Goal: Task Accomplishment & Management: Complete application form

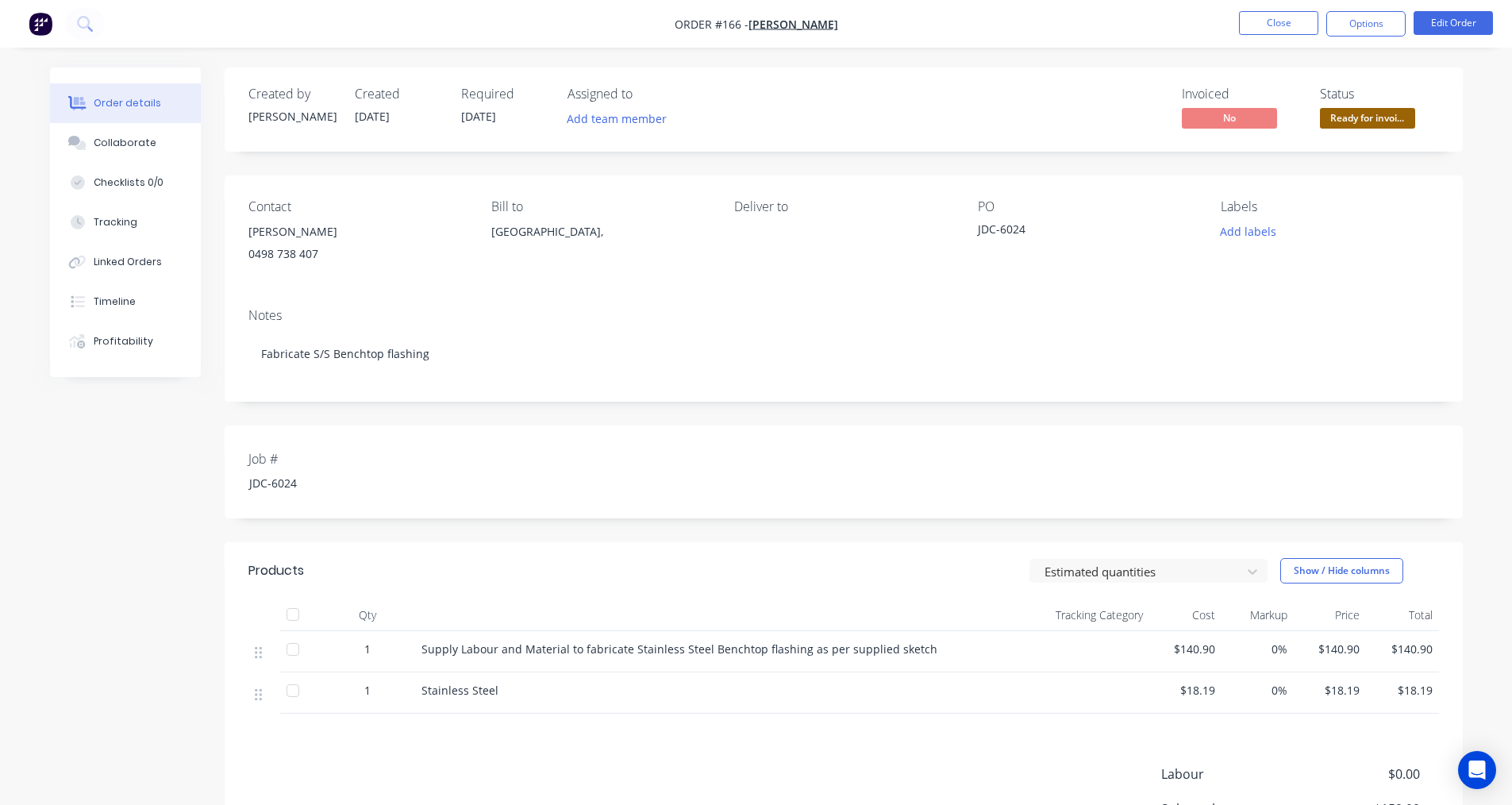
scroll to position [24, 0]
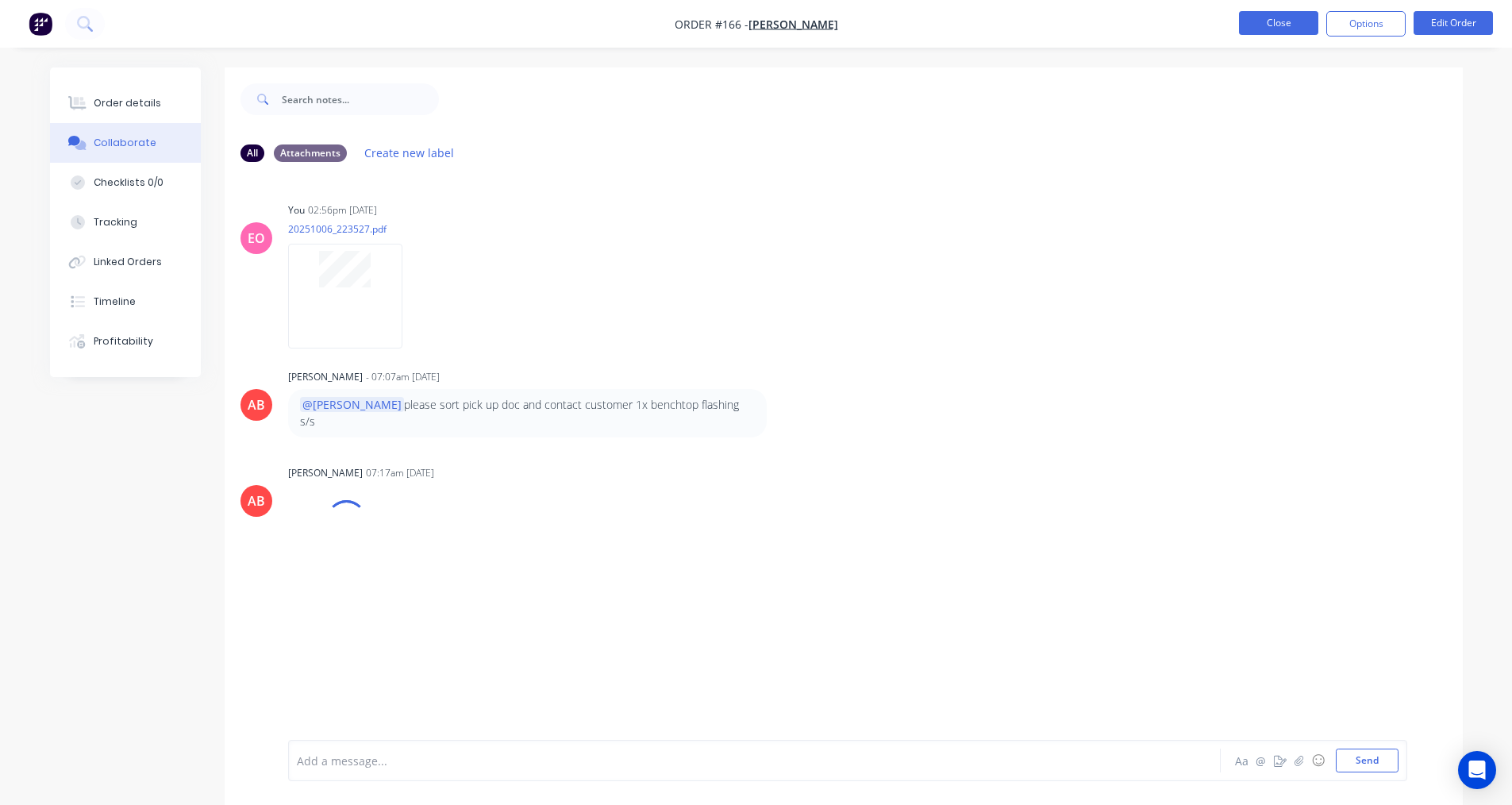
click at [1264, 26] on button "Close" at bounding box center [1278, 23] width 79 height 24
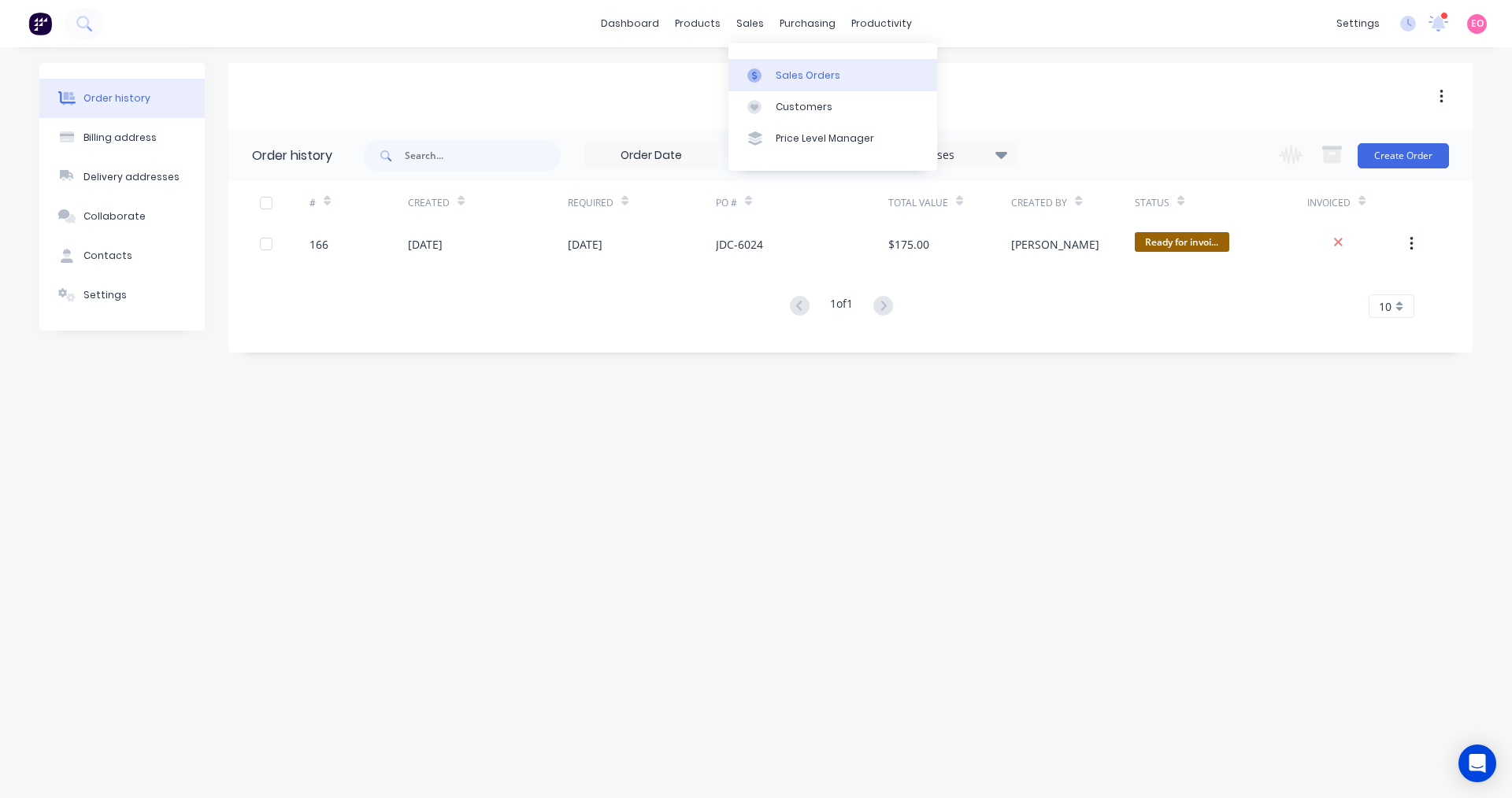
click at [764, 70] on div at bounding box center [759, 75] width 23 height 15
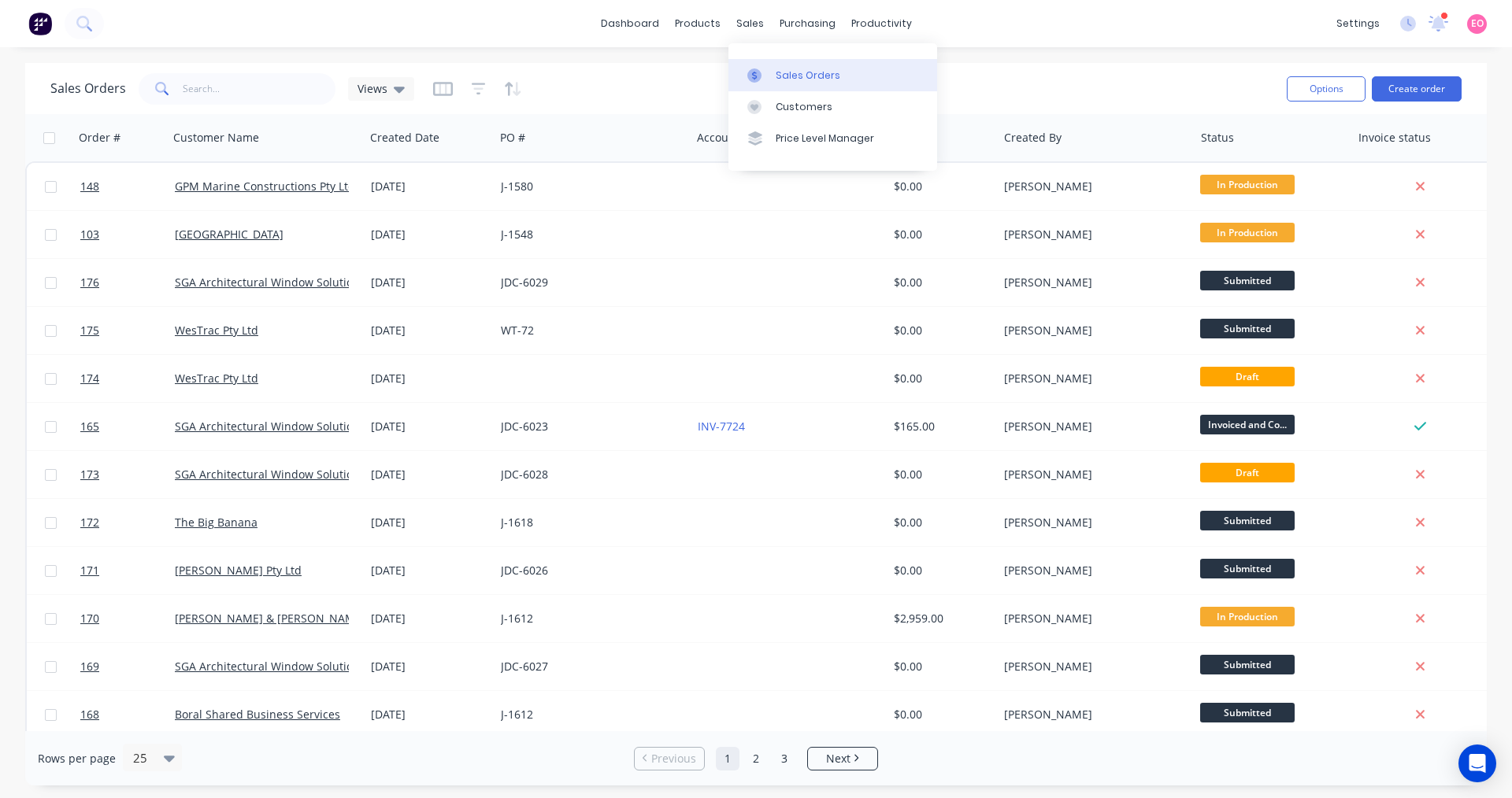
click at [803, 74] on div "Sales Orders" at bounding box center [808, 75] width 64 height 15
click at [776, 81] on div "Sales Orders" at bounding box center [808, 75] width 64 height 15
click at [1405, 86] on button "Create order" at bounding box center [1417, 89] width 90 height 25
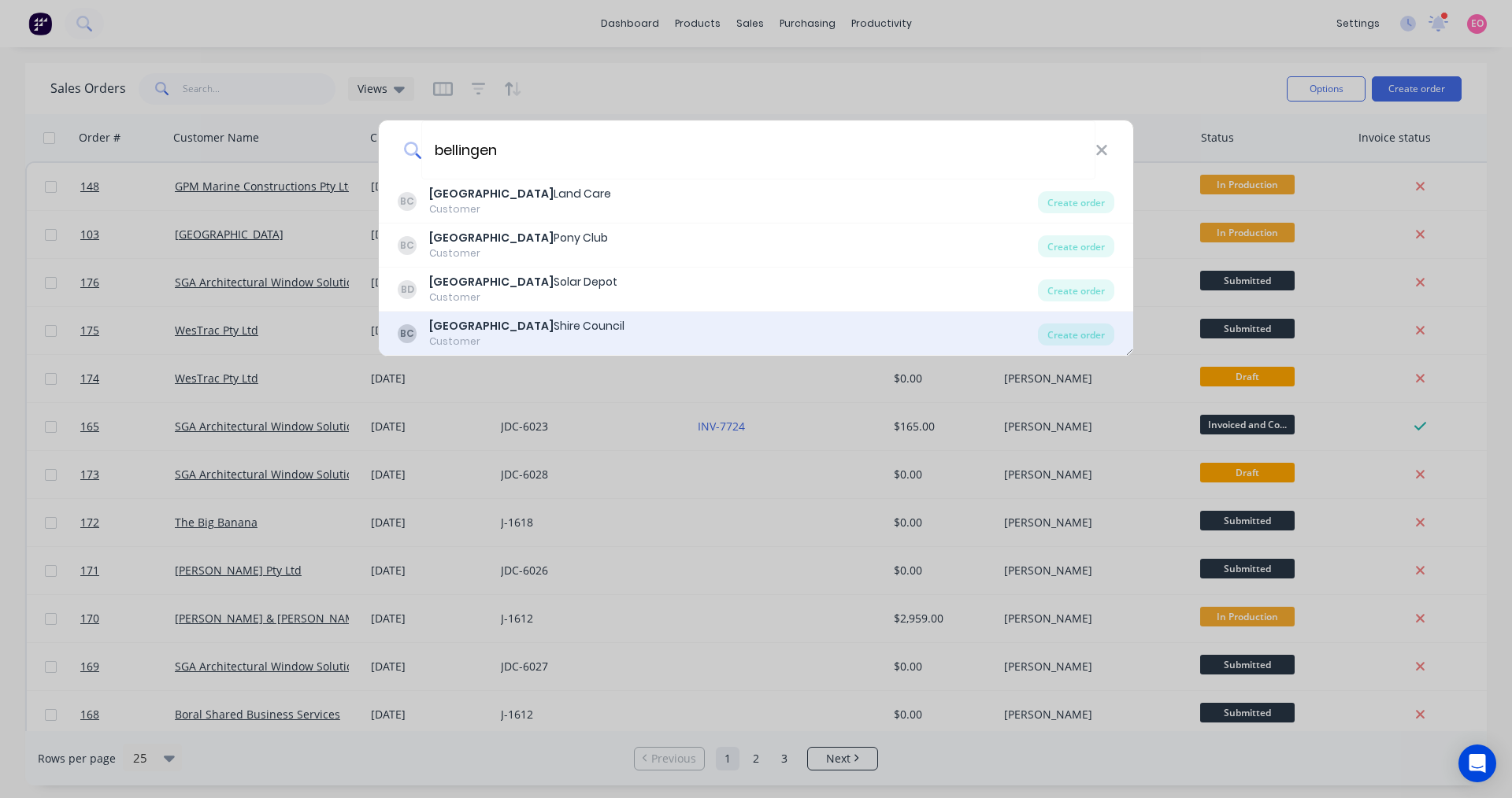
type input "bellingen"
click at [501, 327] on div "Bellingen Shire Council" at bounding box center [527, 326] width 196 height 17
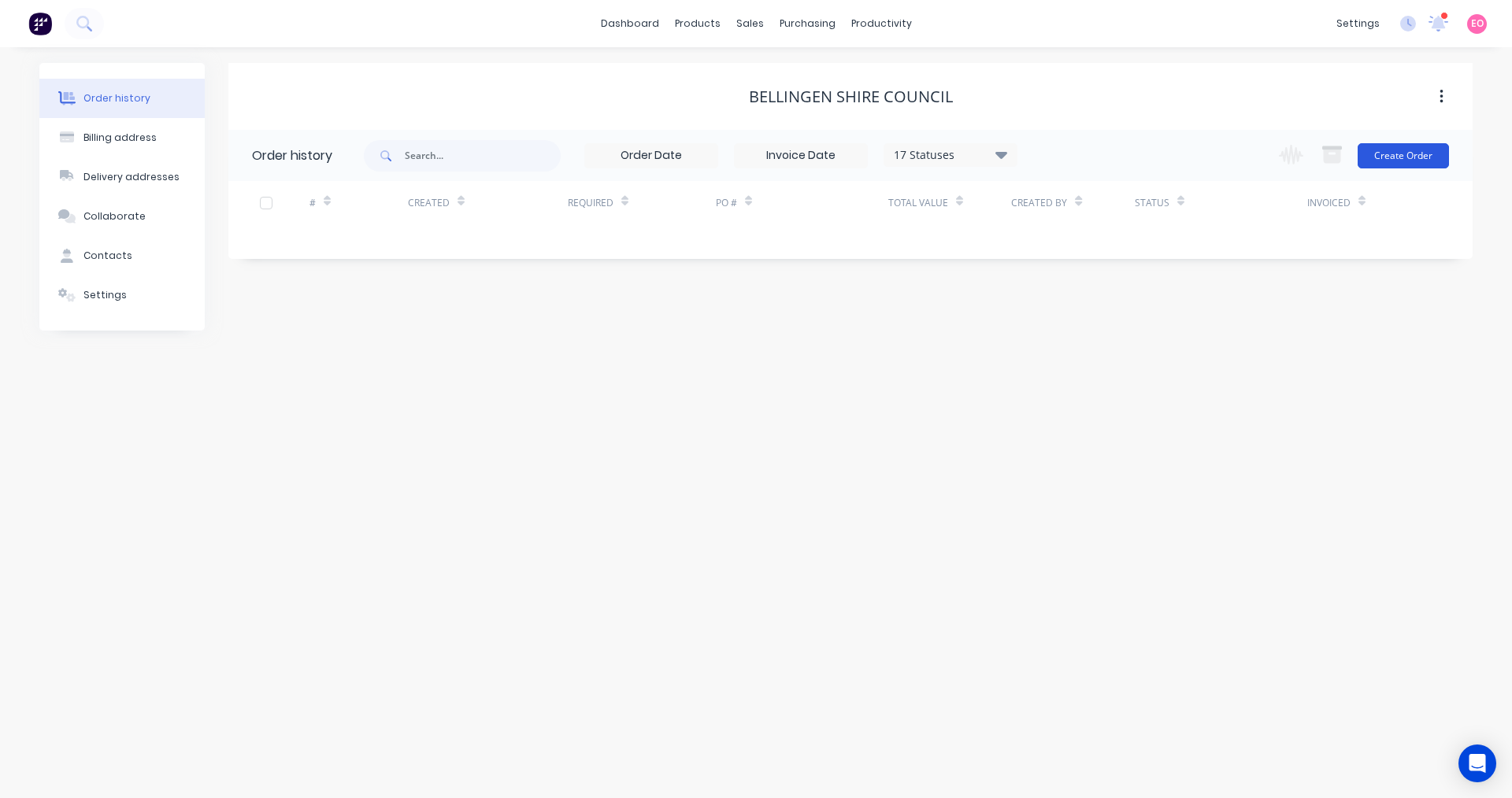
click at [1397, 155] on button "Create Order" at bounding box center [1404, 156] width 92 height 25
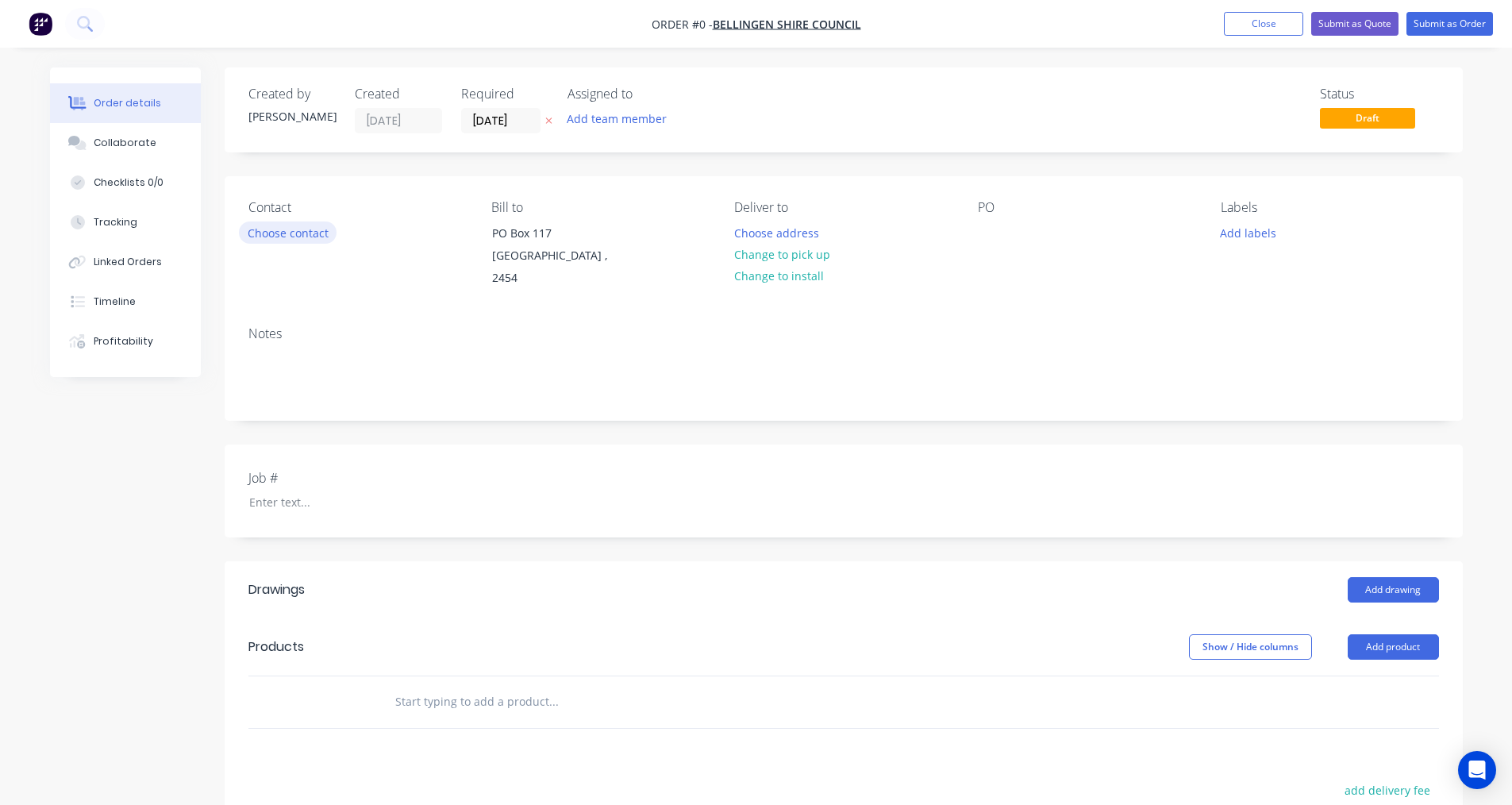
click at [297, 236] on button "Choose contact" at bounding box center [288, 233] width 98 height 22
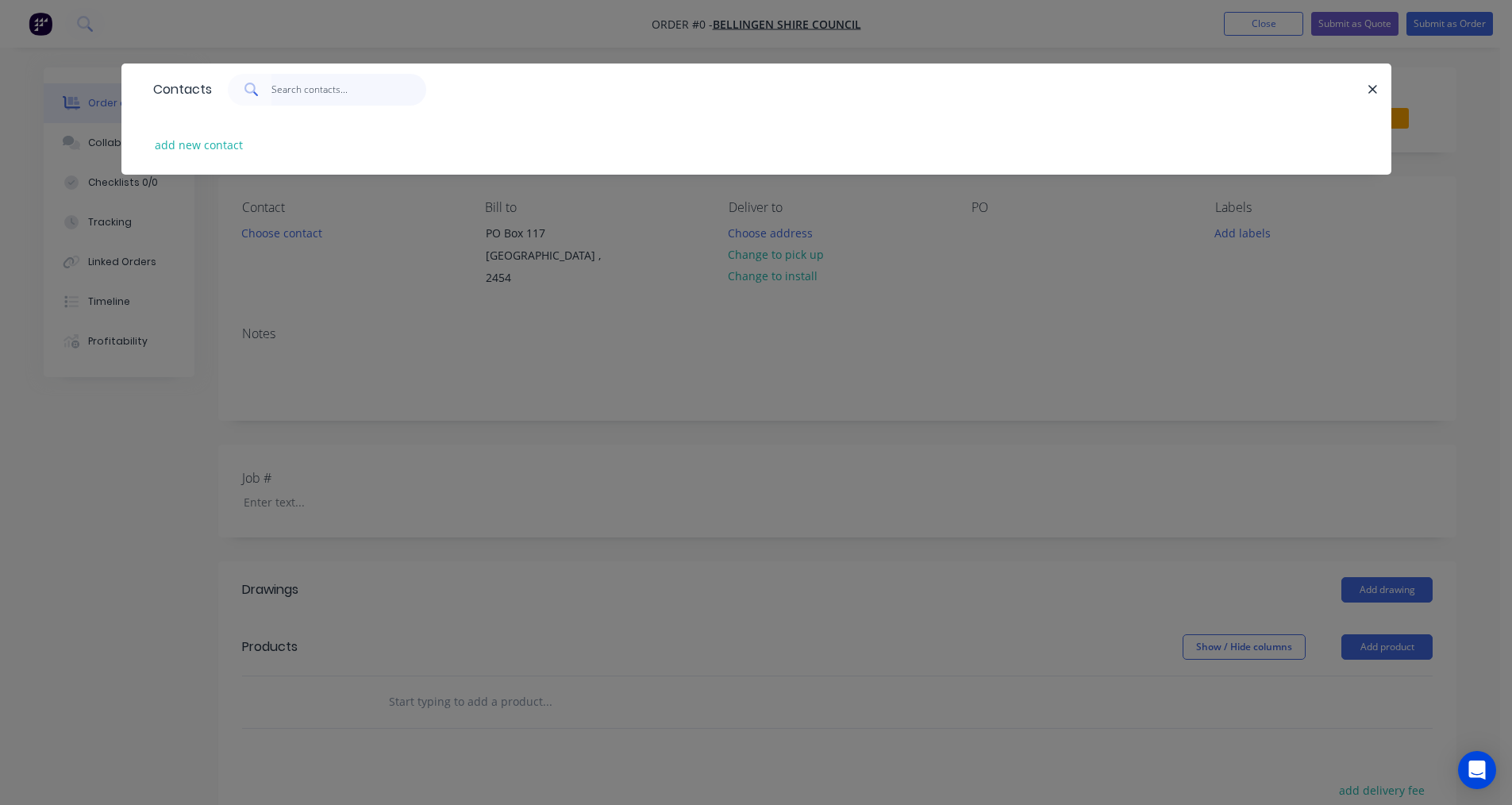
click at [311, 96] on input "text" at bounding box center [349, 89] width 155 height 31
click at [1374, 84] on icon "button" at bounding box center [1373, 89] width 11 height 15
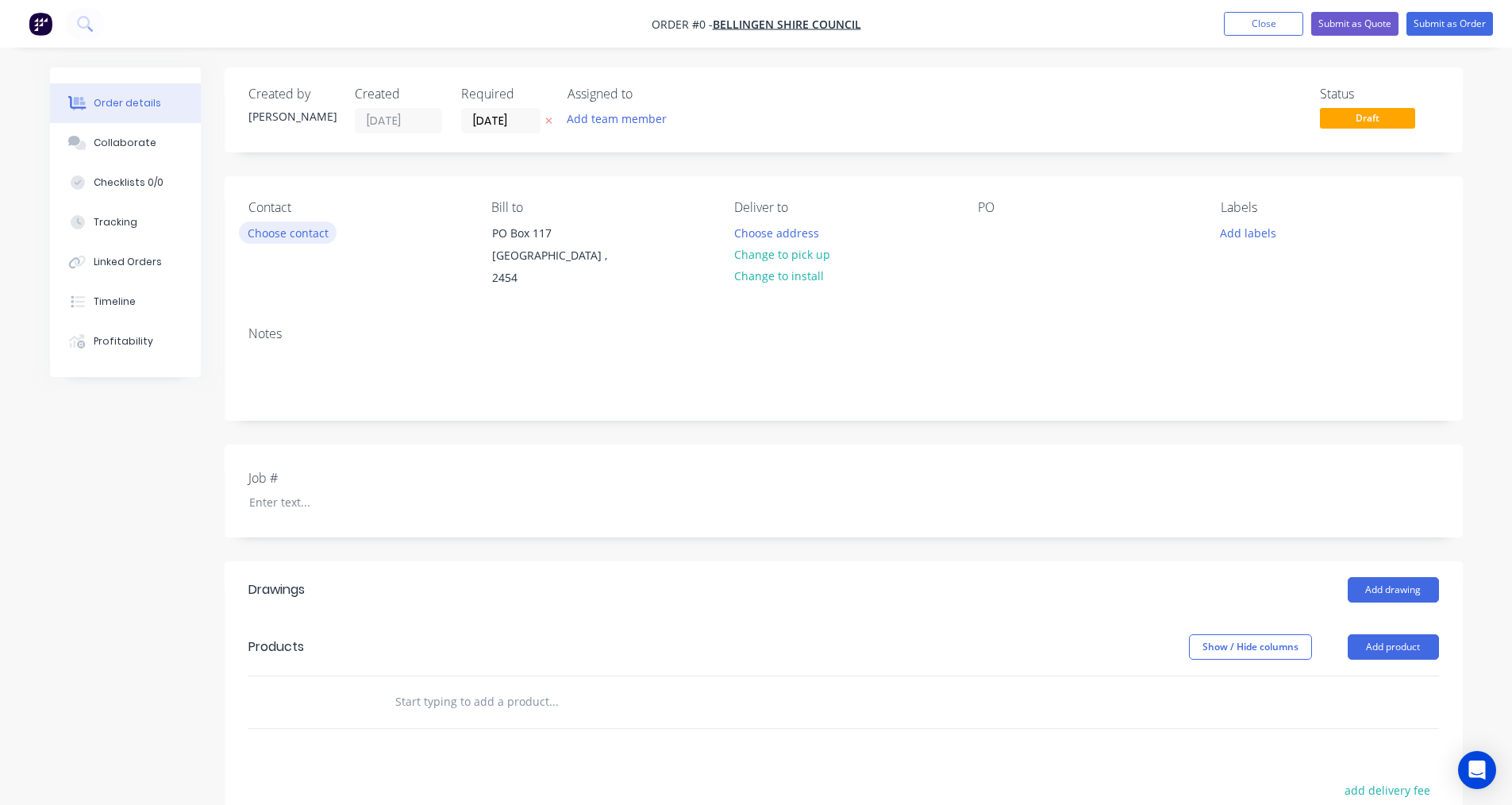
click at [307, 234] on button "Choose contact" at bounding box center [288, 233] width 98 height 22
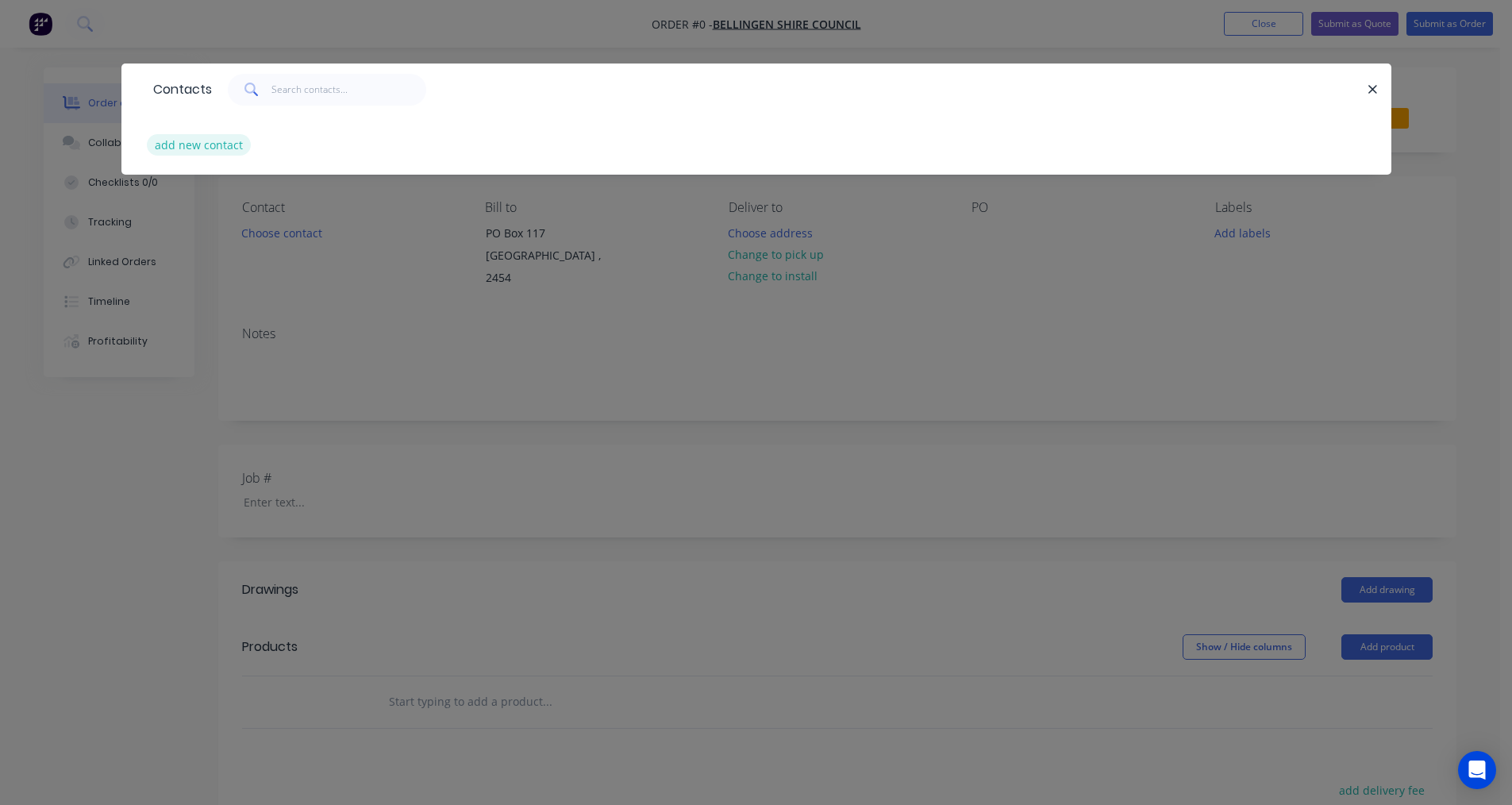
click at [241, 148] on button "add new contact" at bounding box center [199, 145] width 105 height 22
select select "AU"
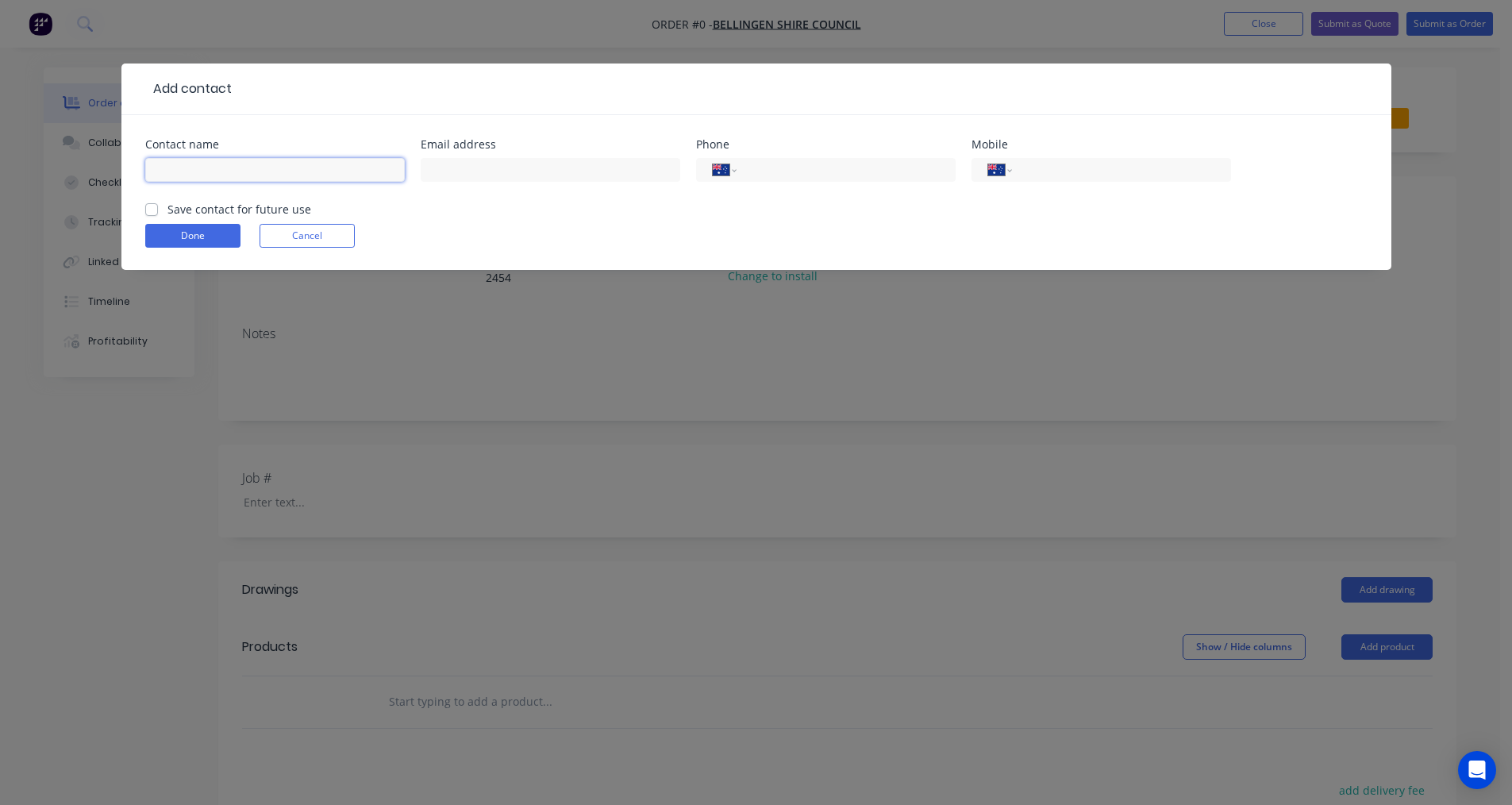
click at [252, 180] on input "text" at bounding box center [275, 170] width 260 height 24
type input "[PERSON_NAME]"
click at [513, 180] on input "text" at bounding box center [550, 170] width 260 height 24
paste input "[PERSON_NAME] <[EMAIL_ADDRESS][DOMAIN_NAME]>"
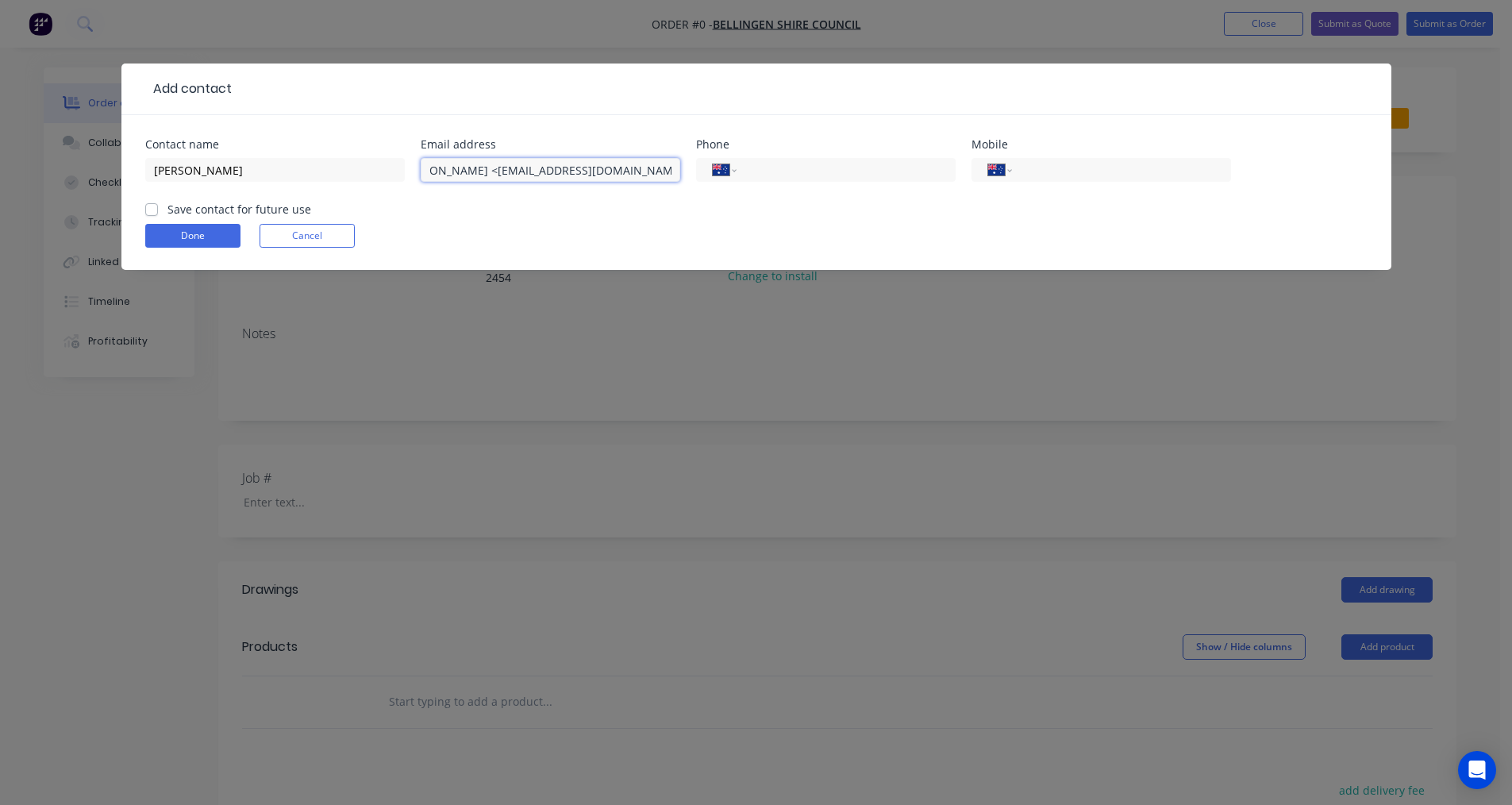
click at [497, 169] on input "[PERSON_NAME] <[EMAIL_ADDRESS][DOMAIN_NAME]>" at bounding box center [550, 170] width 260 height 24
click at [614, 174] on input "[EMAIL_ADDRESS][DOMAIN_NAME]>" at bounding box center [550, 170] width 260 height 24
type input "[EMAIL_ADDRESS][DOMAIN_NAME]"
click at [1070, 169] on input "tel" at bounding box center [1119, 170] width 190 height 19
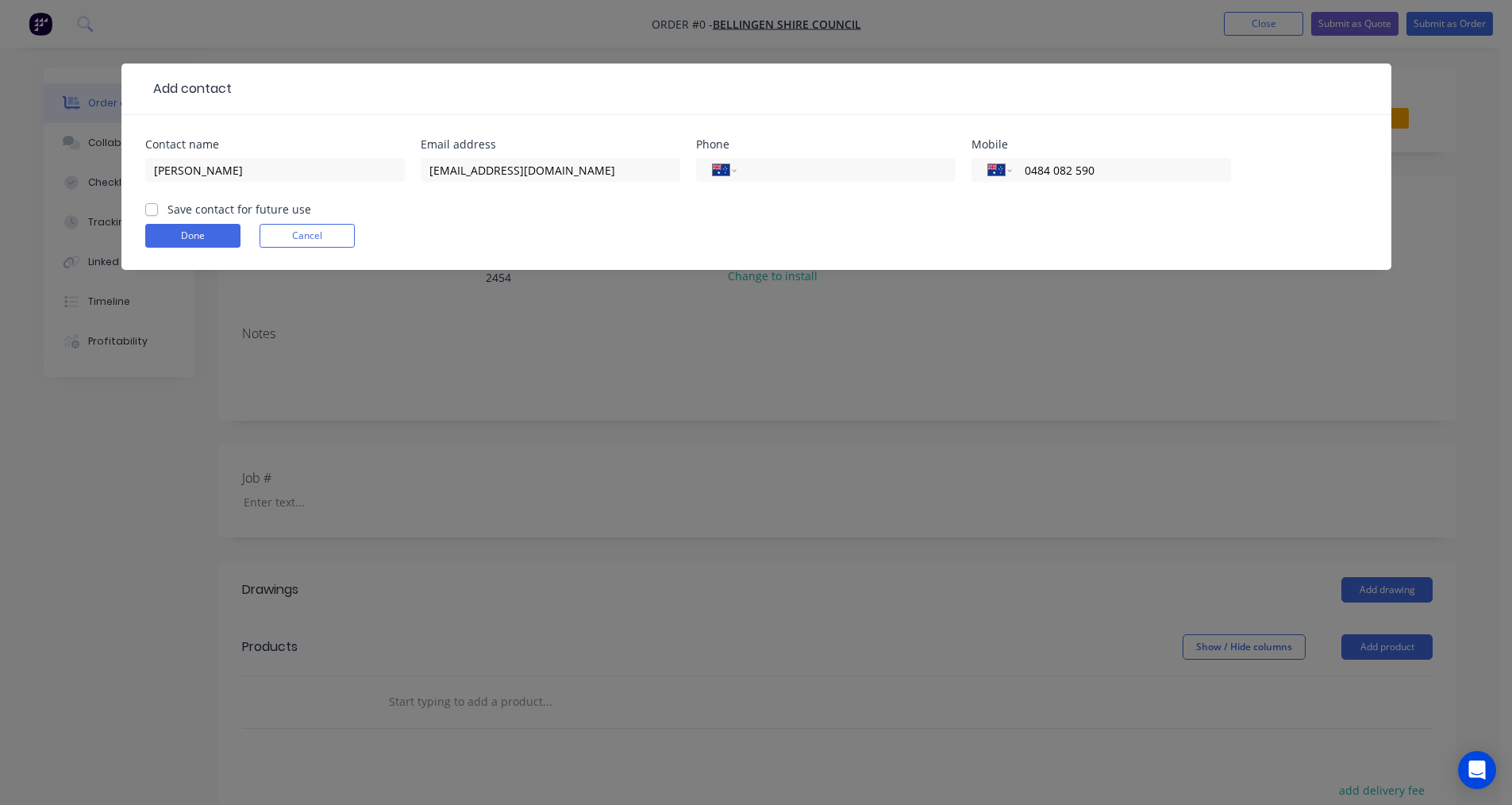
type input "0484 082 590"
drag, startPoint x: 155, startPoint y: 207, endPoint x: 164, endPoint y: 222, distance: 17.5
click at [158, 216] on div "Save contact for future use" at bounding box center [228, 209] width 166 height 17
click at [168, 212] on label "Save contact for future use" at bounding box center [239, 209] width 143 height 17
click at [148, 212] on input "Save contact for future use" at bounding box center [151, 208] width 13 height 15
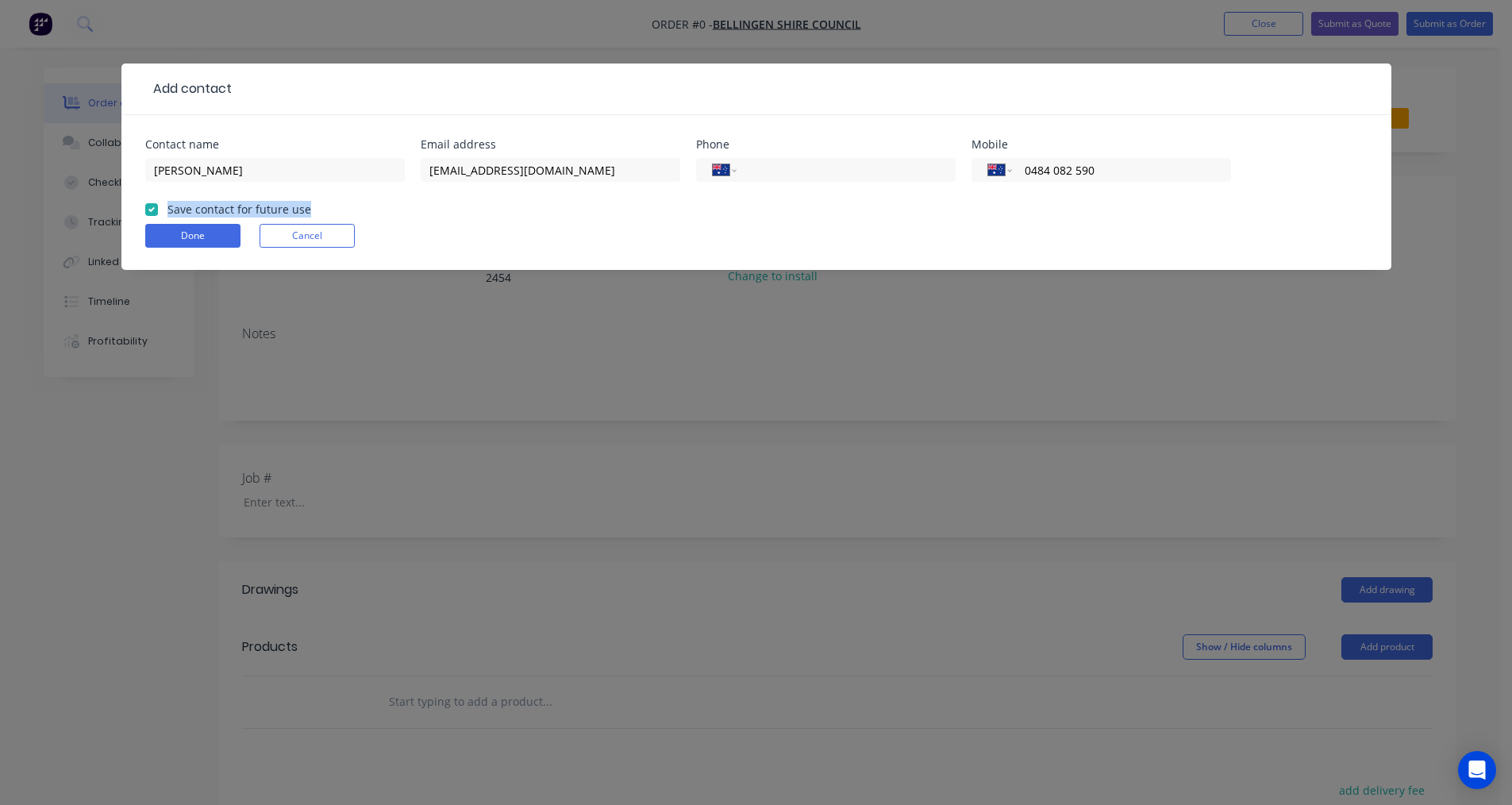
checkbox input "true"
click at [188, 239] on button "Done" at bounding box center [192, 236] width 95 height 24
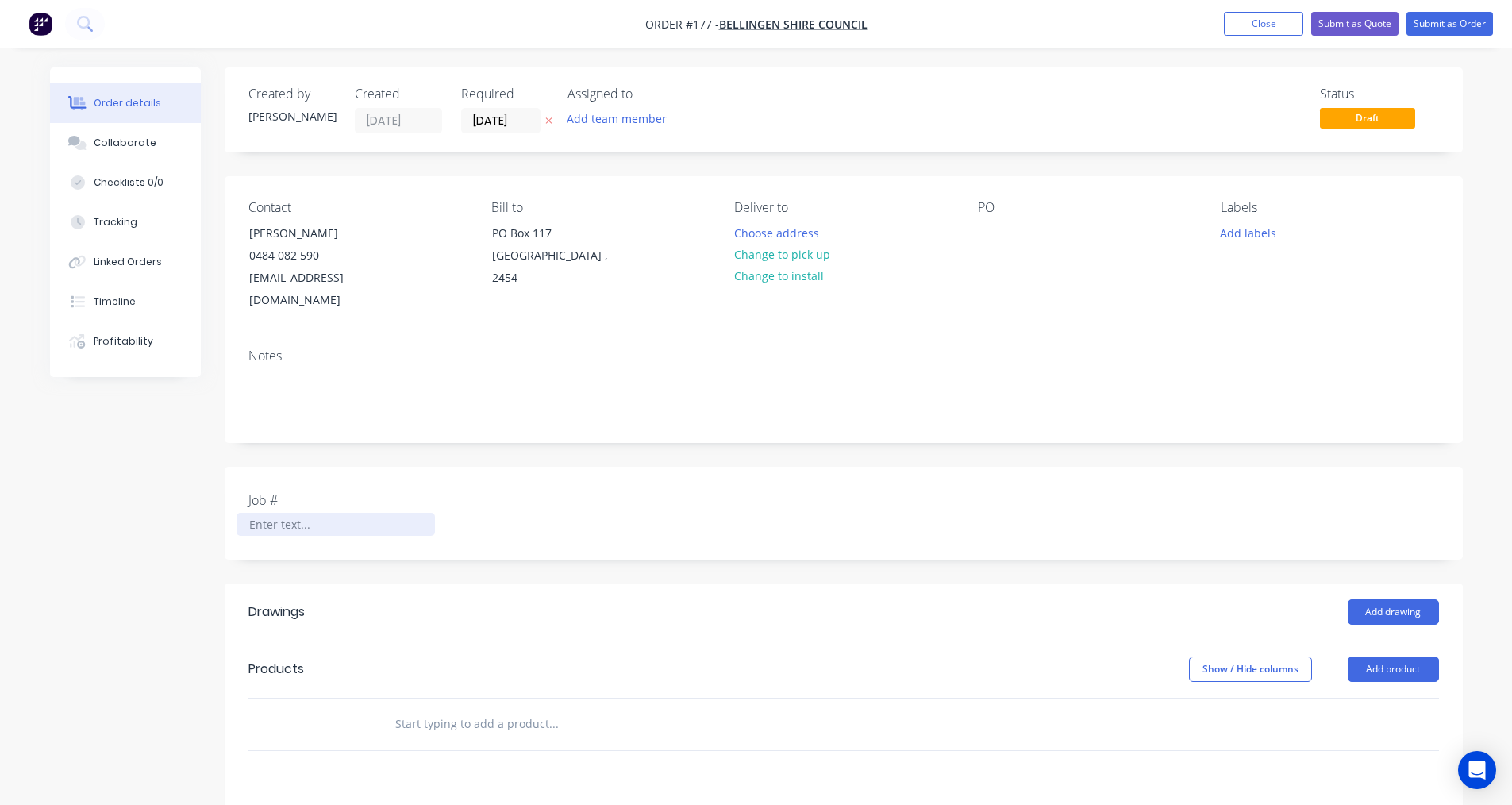
click at [294, 513] on div at bounding box center [336, 524] width 198 height 23
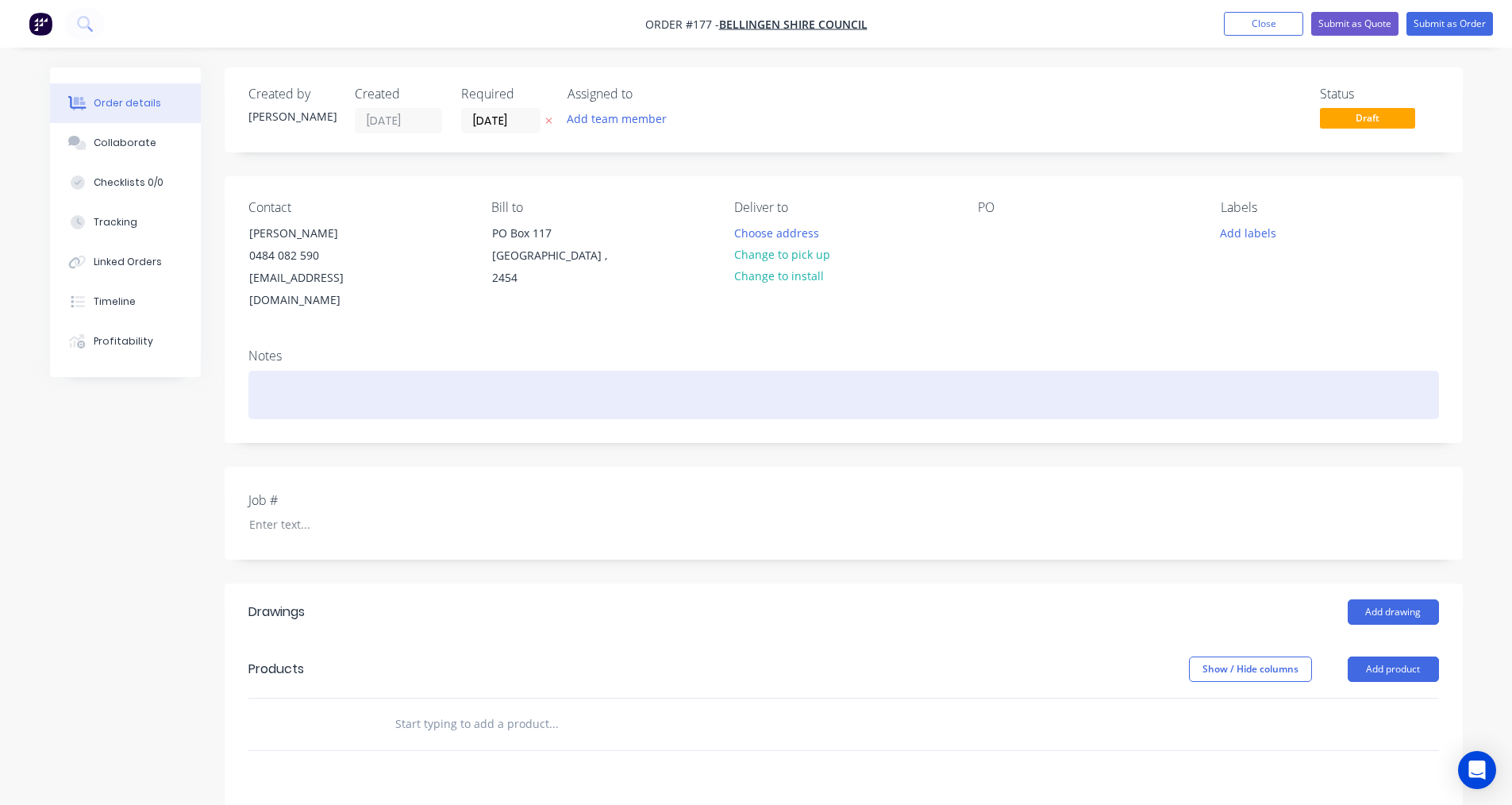
click at [287, 371] on div at bounding box center [844, 395] width 1191 height 48
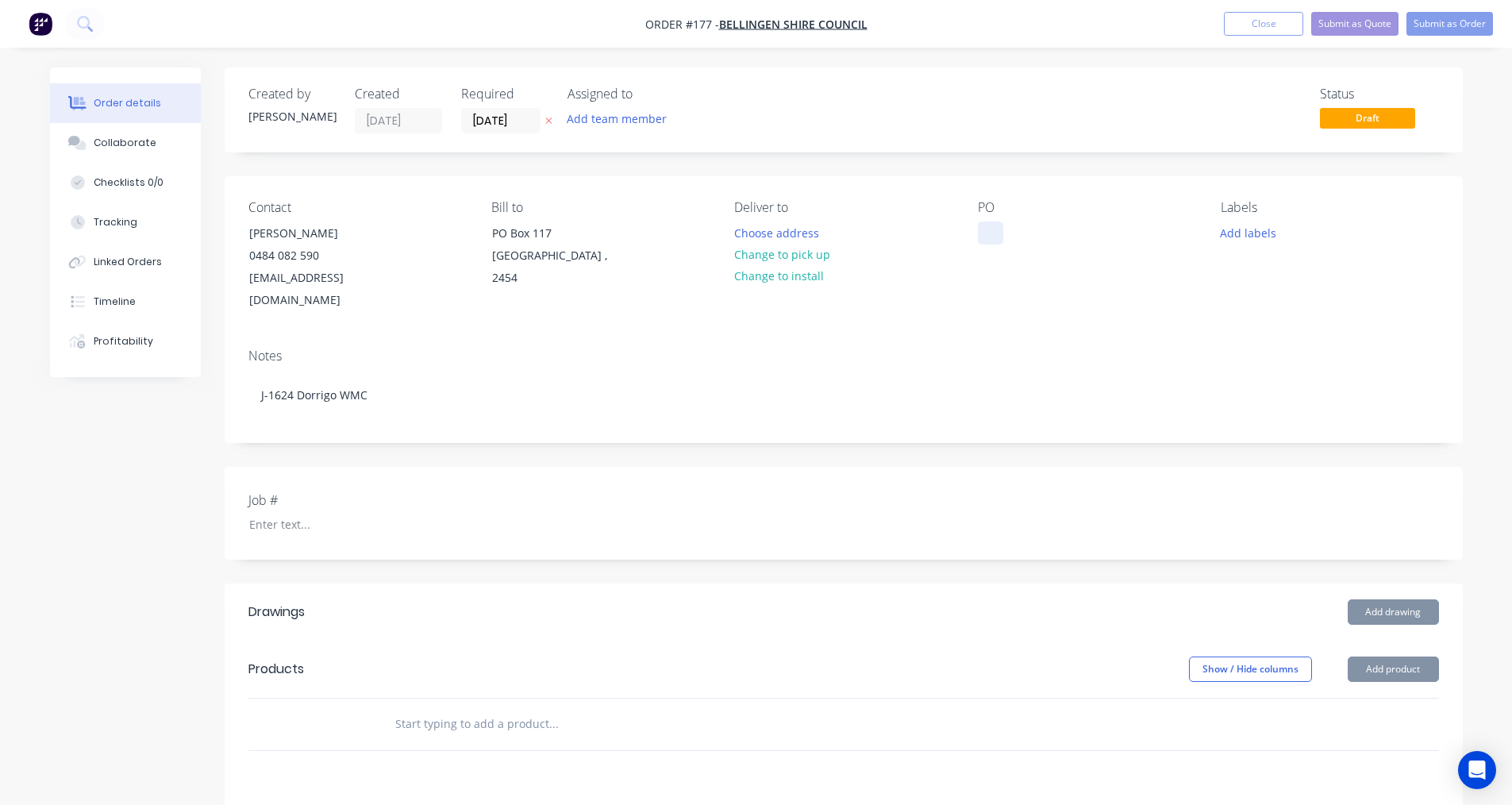
click at [996, 239] on div at bounding box center [991, 233] width 26 height 23
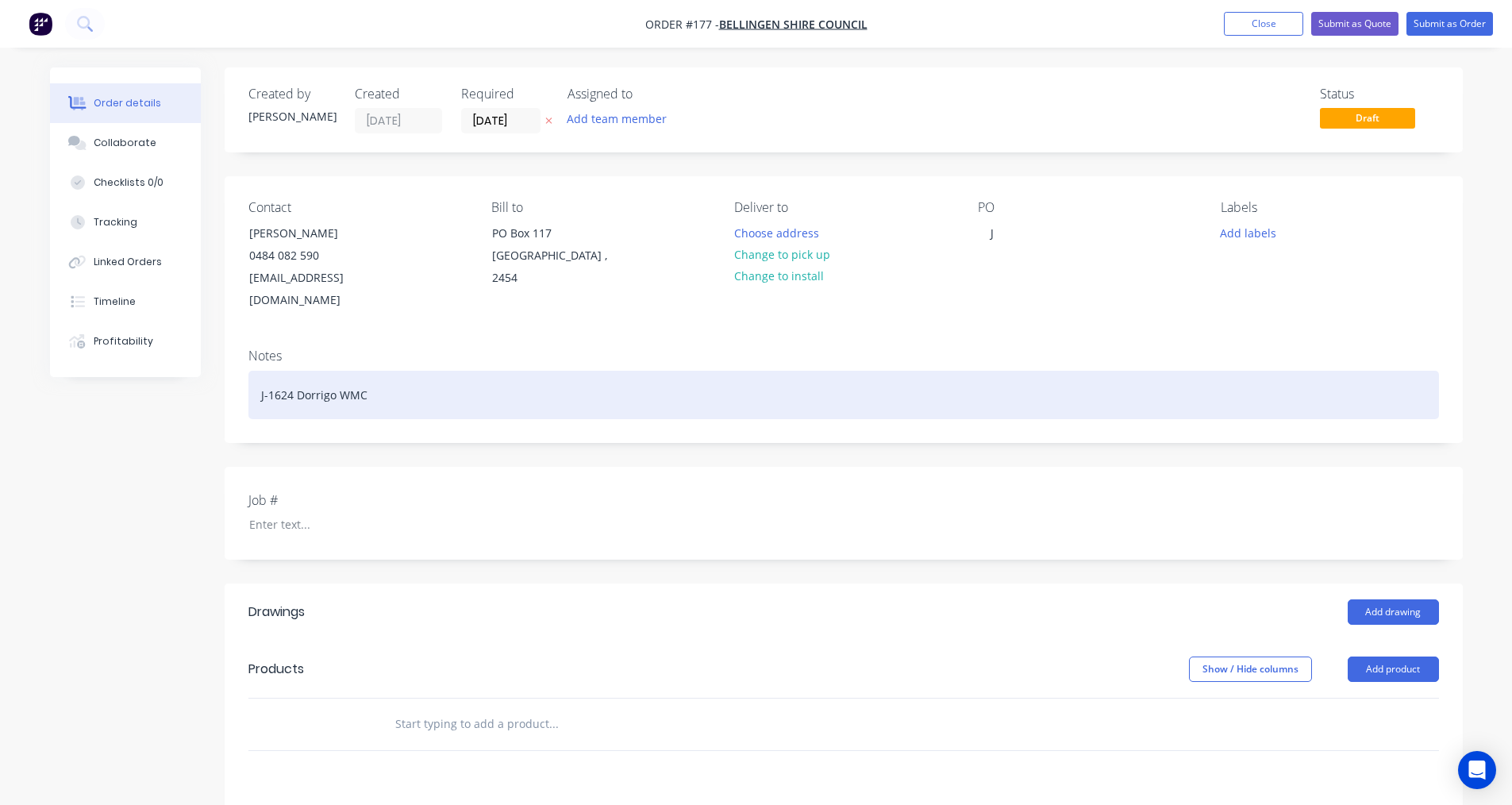
click at [436, 386] on div "J-1624 Dorrigo WMC" at bounding box center [844, 395] width 1191 height 48
click at [389, 372] on div "J-1624 Dorrigo WMC (PO 41197)" at bounding box center [844, 395] width 1191 height 48
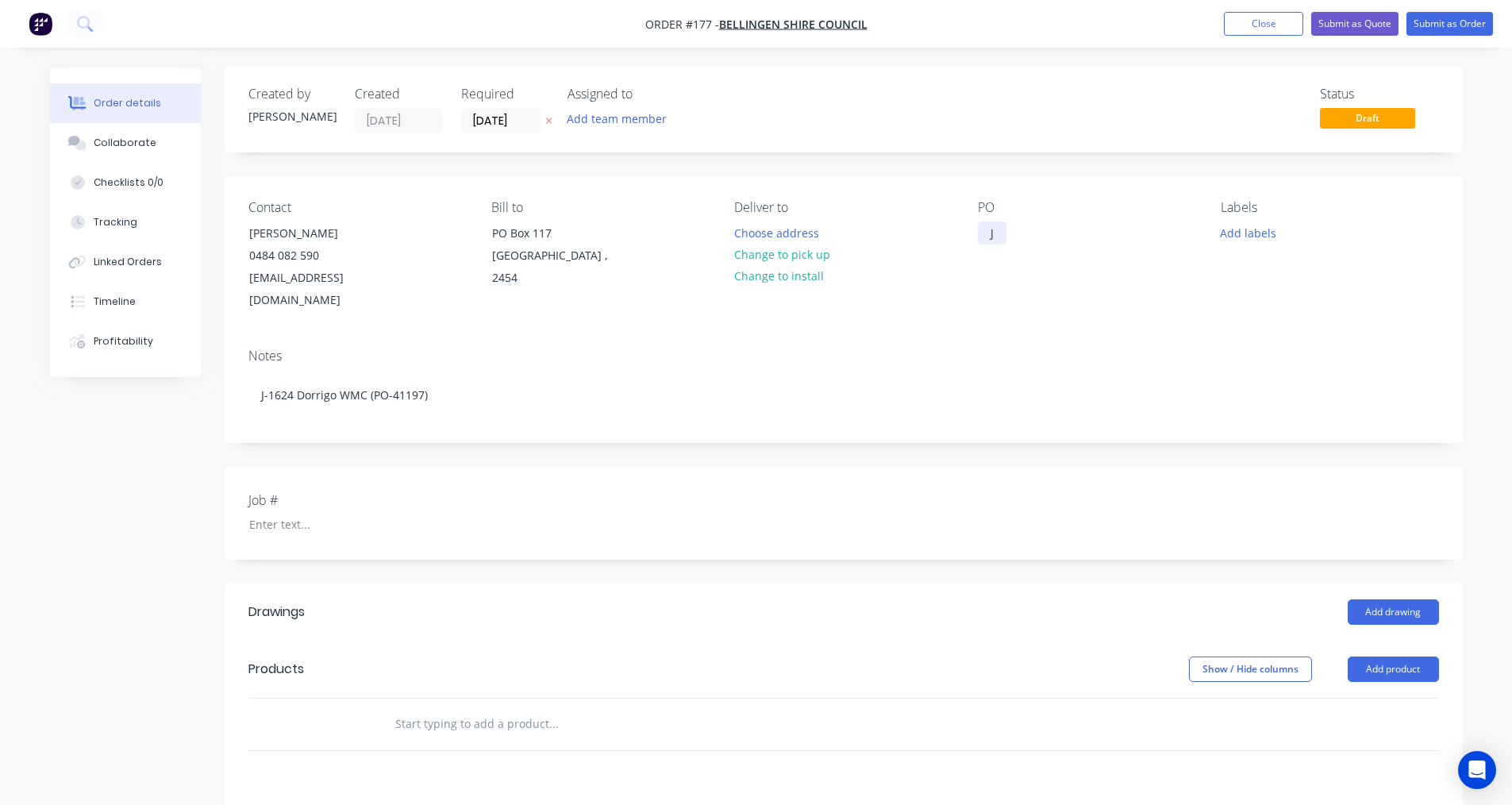
click at [994, 233] on div "J" at bounding box center [992, 233] width 28 height 23
click at [333, 497] on div "Job #" at bounding box center [347, 513] width 198 height 45
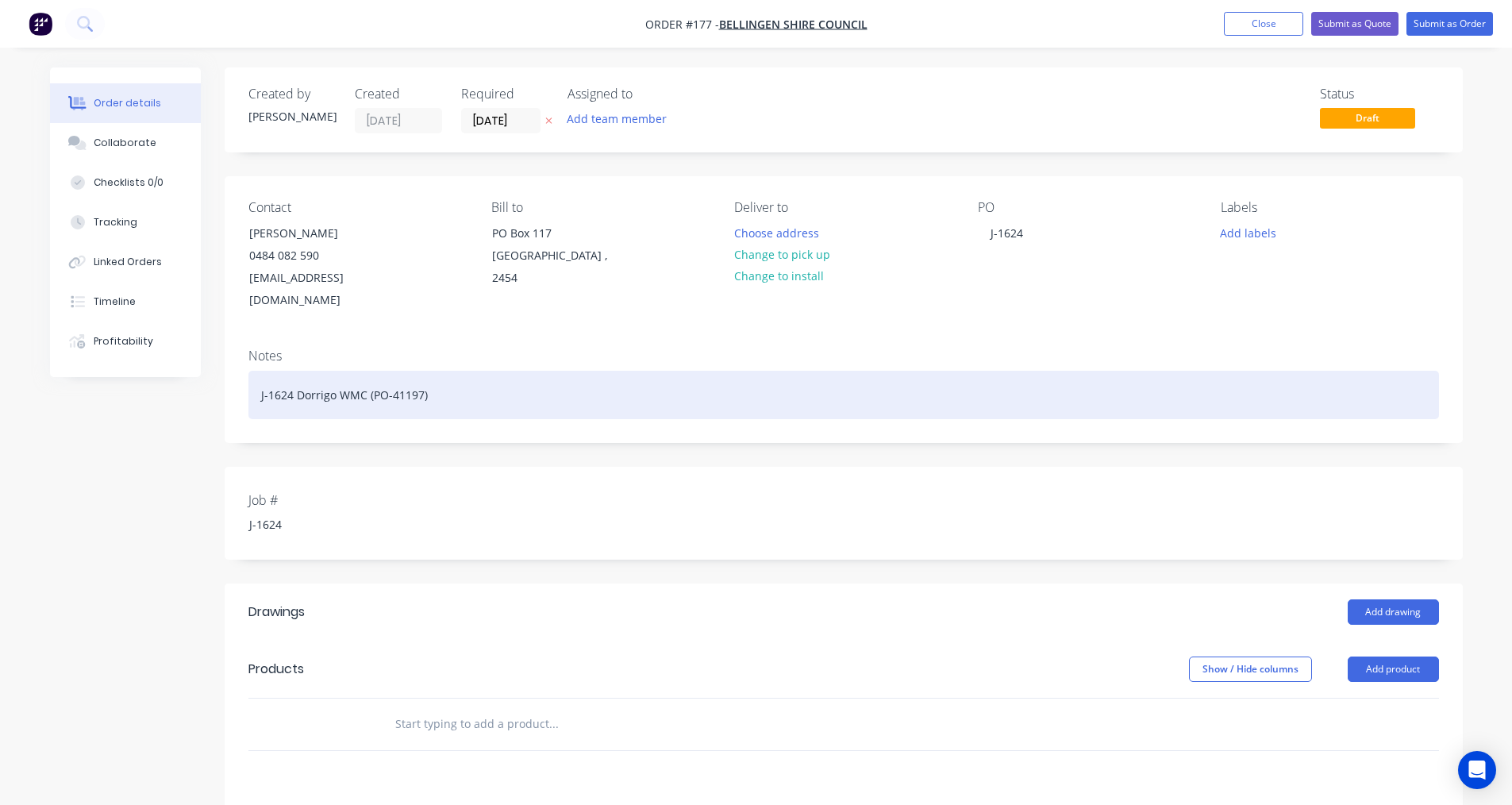
click at [439, 390] on div "J-1624 Dorrigo WMC (PO-41197)" at bounding box center [844, 395] width 1191 height 48
drag, startPoint x: 443, startPoint y: 379, endPoint x: 251, endPoint y: 380, distance: 192.0
click at [255, 380] on div "J-1624 Dorrigo WMC (PO-41197)" at bounding box center [844, 395] width 1191 height 48
click at [462, 378] on div "J-1624 Dorrigo WMC (PO-41197)" at bounding box center [844, 395] width 1191 height 48
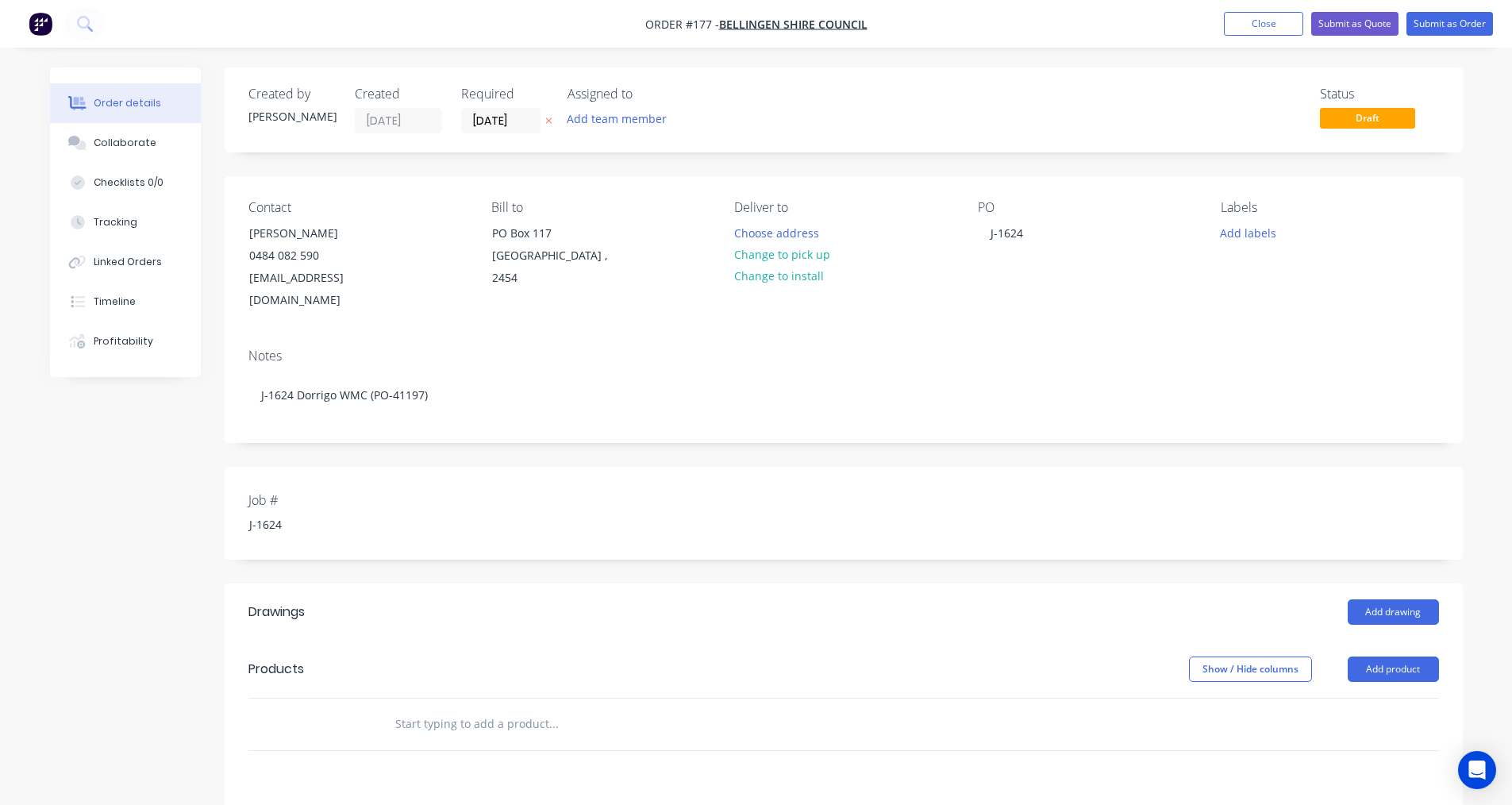
click at [446, 711] on input "text" at bounding box center [553, 724] width 318 height 31
paste input "Supply, fabricate and install rubbish chute pulley system."
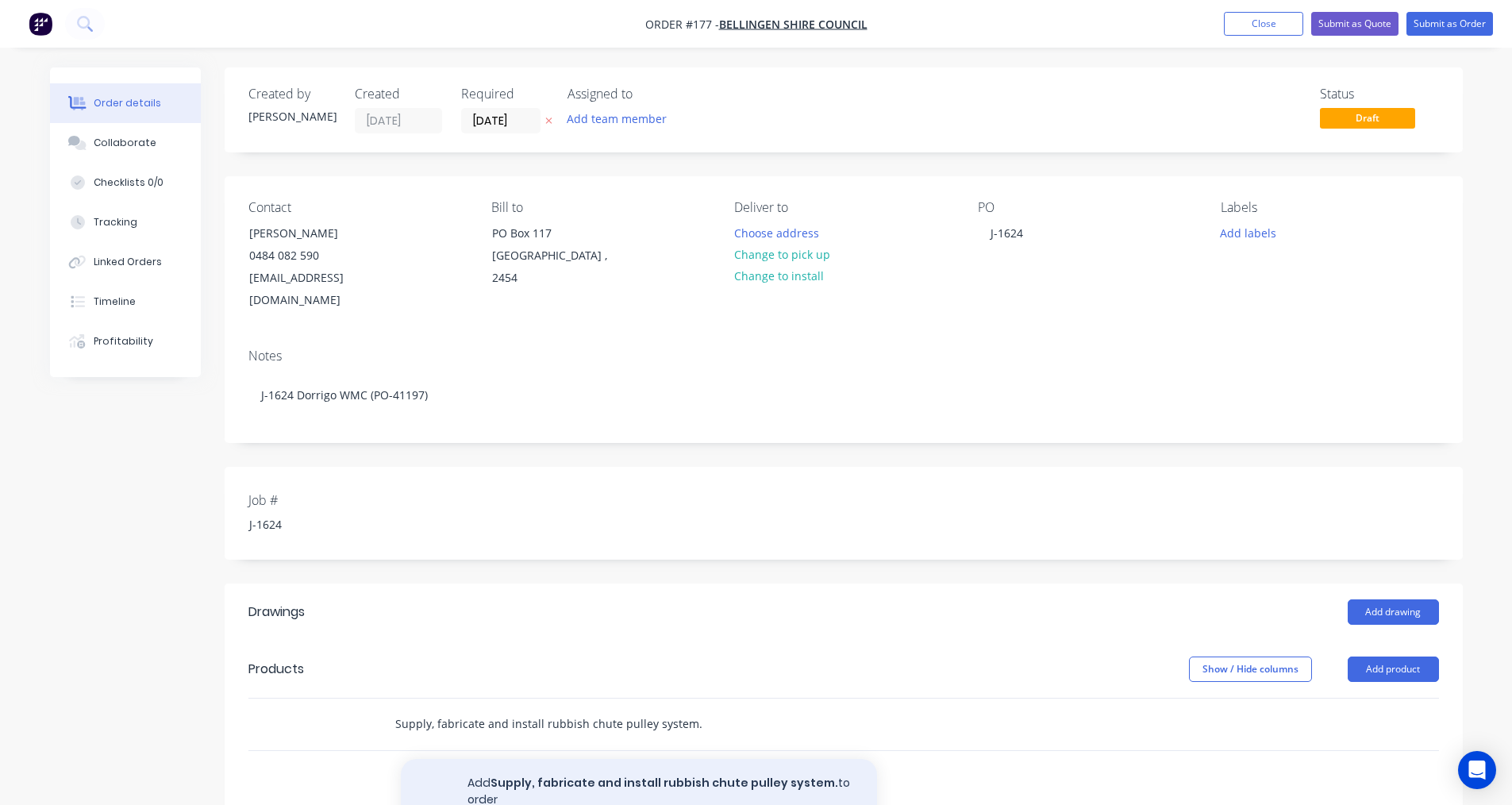
type input "Supply, fabricate and install rubbish chute pulley system."
click at [666, 762] on button "Add Supply, fabricate and install rubbish chute pulley system. to order" at bounding box center [639, 791] width 476 height 65
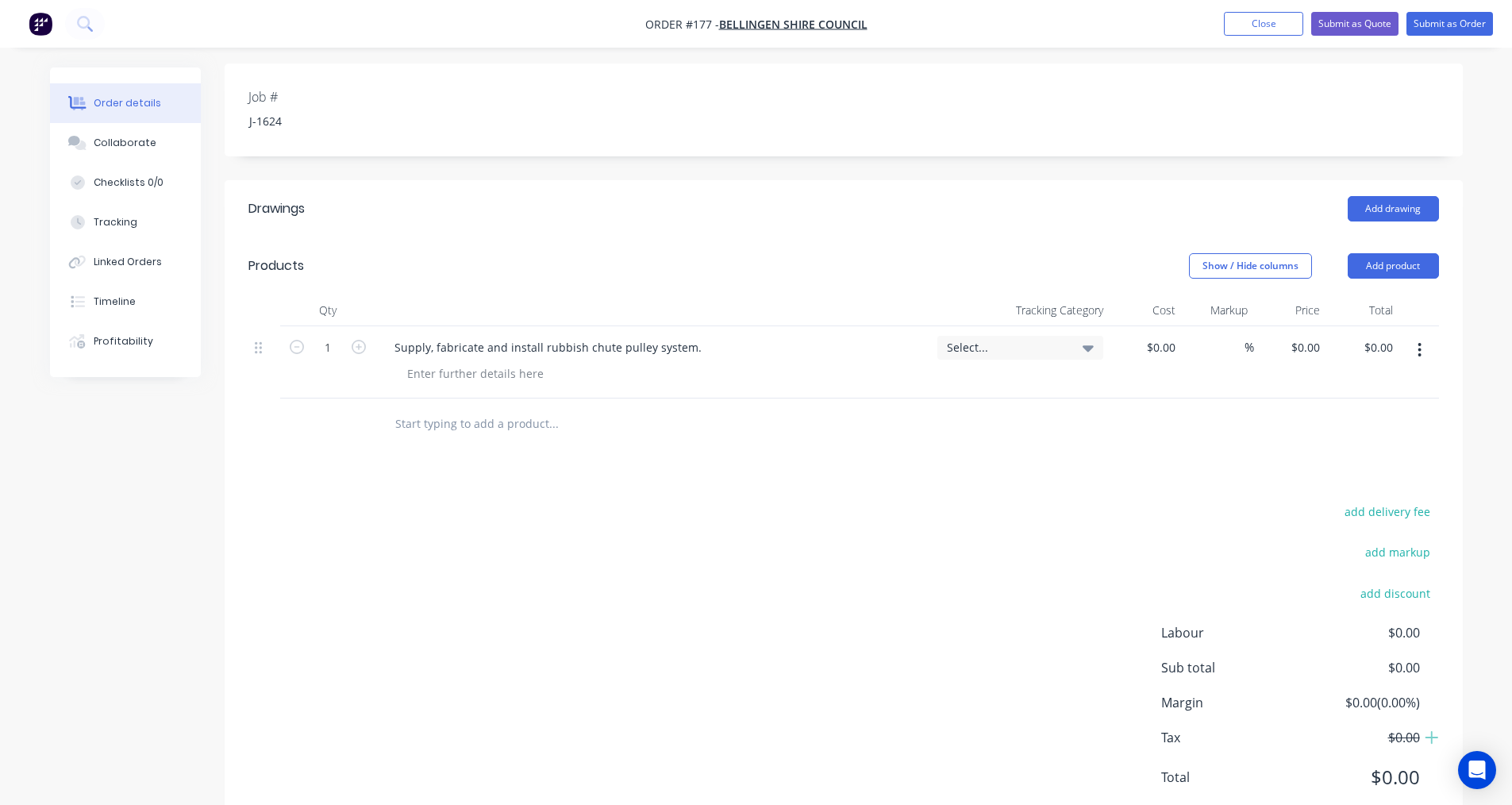
scroll to position [431, 0]
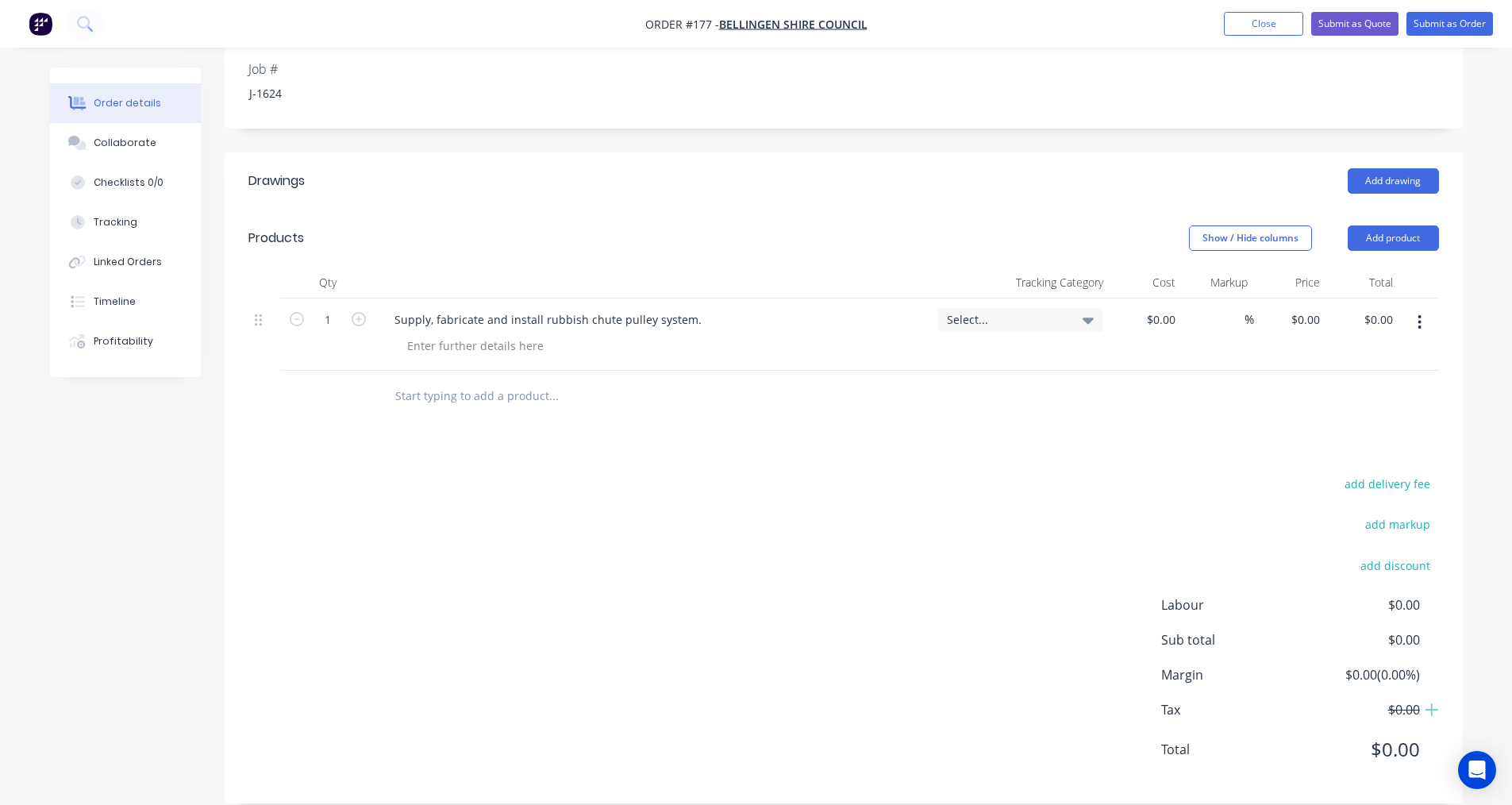
click at [360, 491] on div "add delivery fee add markup add discount Labour $0.00 Sub total $0.00 Margin $0…" at bounding box center [844, 626] width 1191 height 306
click at [1447, 26] on button "Submit as Order" at bounding box center [1450, 24] width 86 height 24
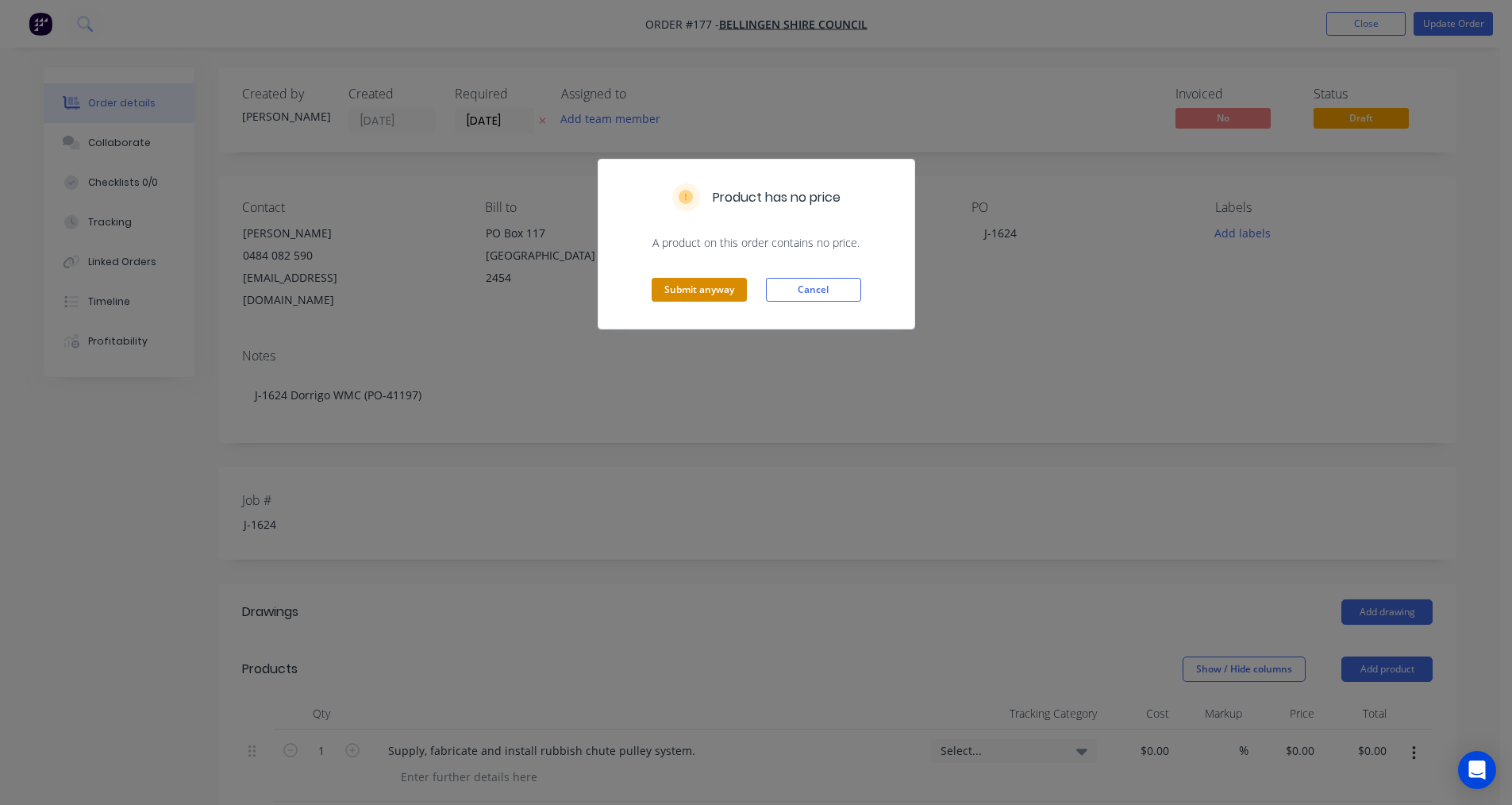
click at [685, 297] on button "Submit anyway" at bounding box center [699, 290] width 95 height 24
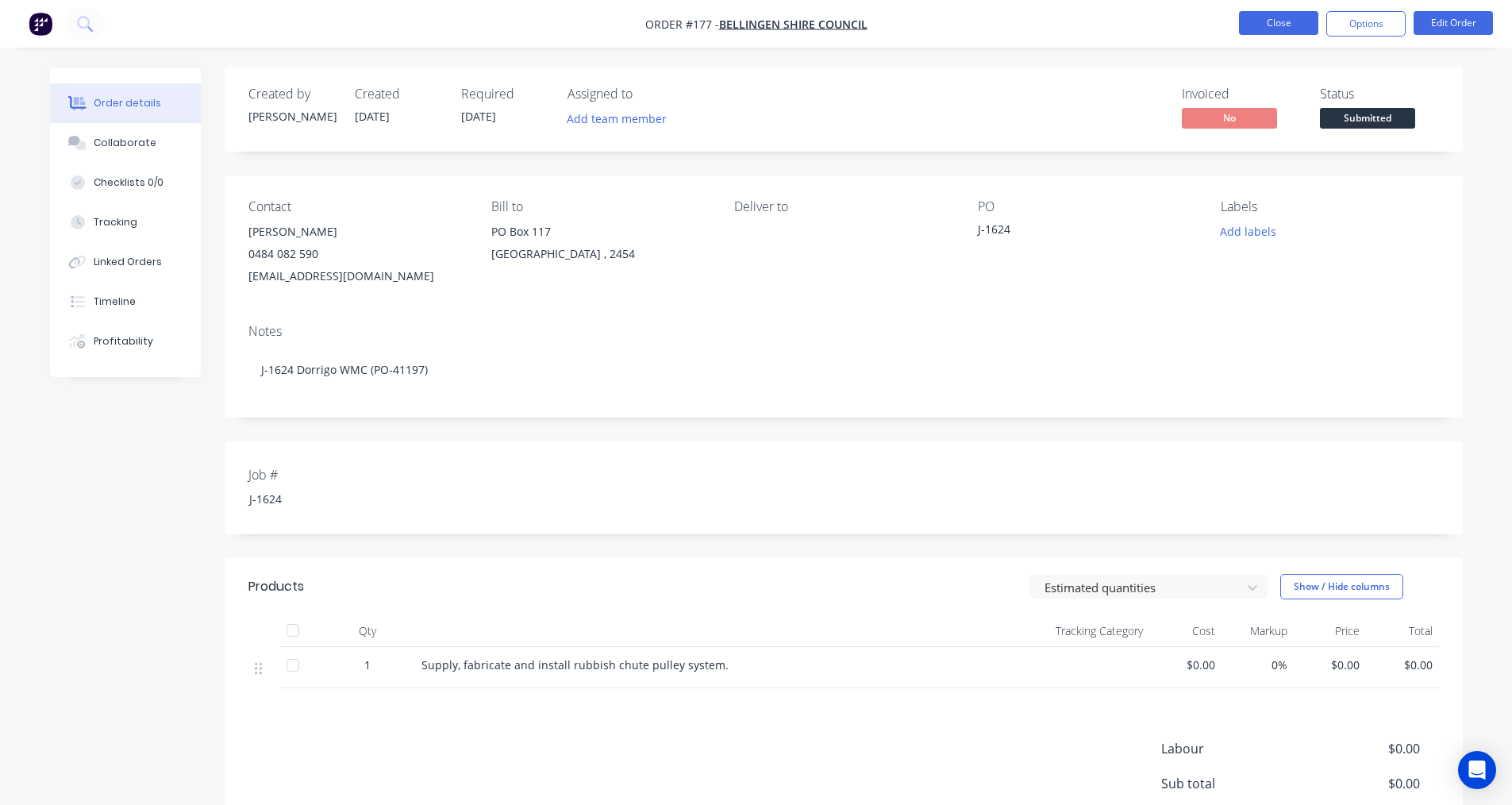
click at [1284, 22] on button "Close" at bounding box center [1278, 23] width 79 height 24
click at [1305, 20] on button "Close" at bounding box center [1278, 23] width 79 height 24
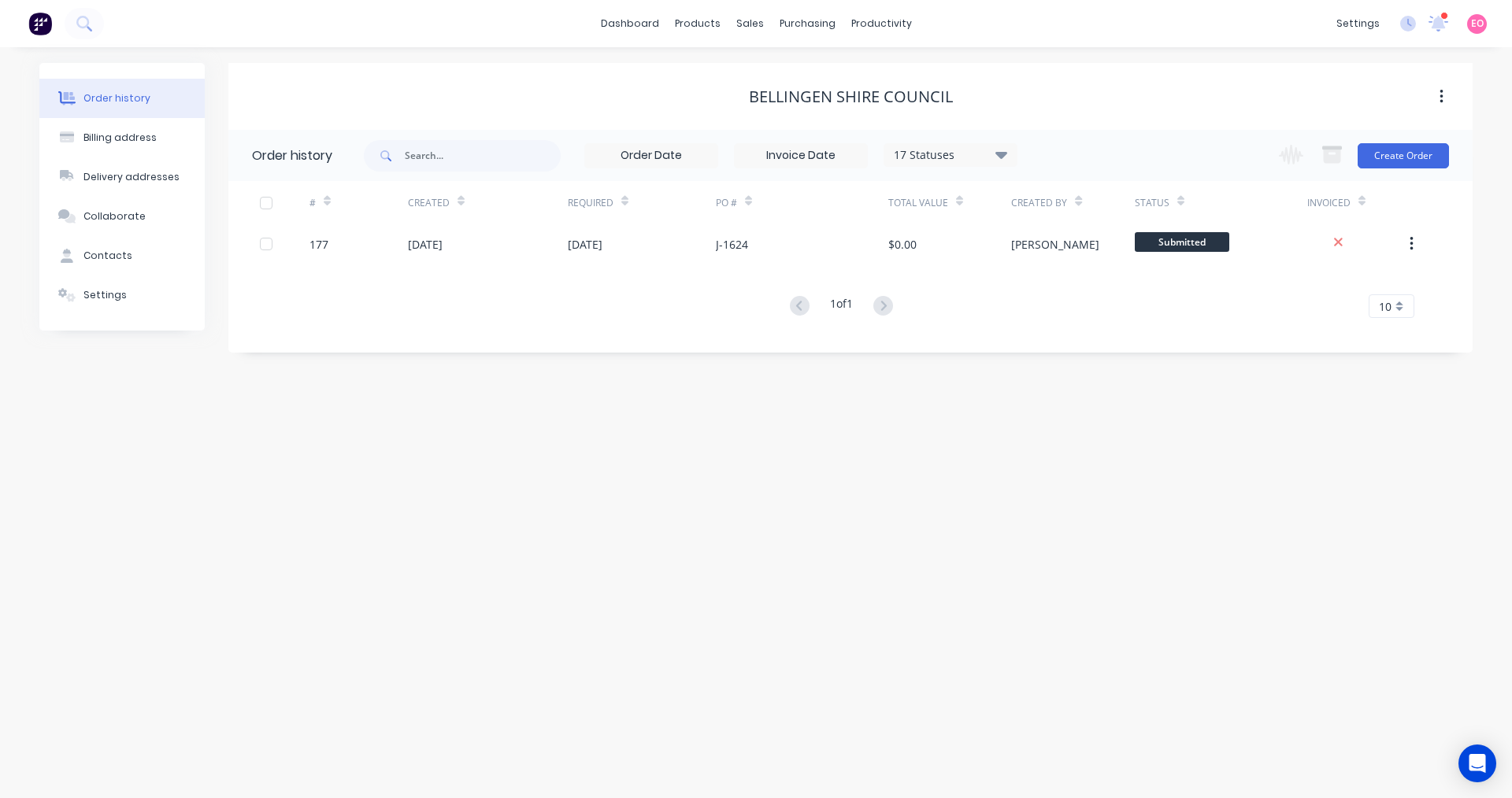
drag, startPoint x: 977, startPoint y: 490, endPoint x: 962, endPoint y: 505, distance: 21.2
click at [977, 490] on div "Order history Billing address Delivery addresses Collaborate Contacts Settings …" at bounding box center [756, 423] width 1512 height 751
click at [479, 535] on div "Order history Billing address Delivery addresses Collaborate Contacts Settings …" at bounding box center [756, 423] width 1512 height 751
drag, startPoint x: 1032, startPoint y: 711, endPoint x: 593, endPoint y: 699, distance: 439.2
click at [1029, 711] on div "Order history Billing address Delivery addresses Collaborate Contacts Settings …" at bounding box center [756, 423] width 1512 height 751
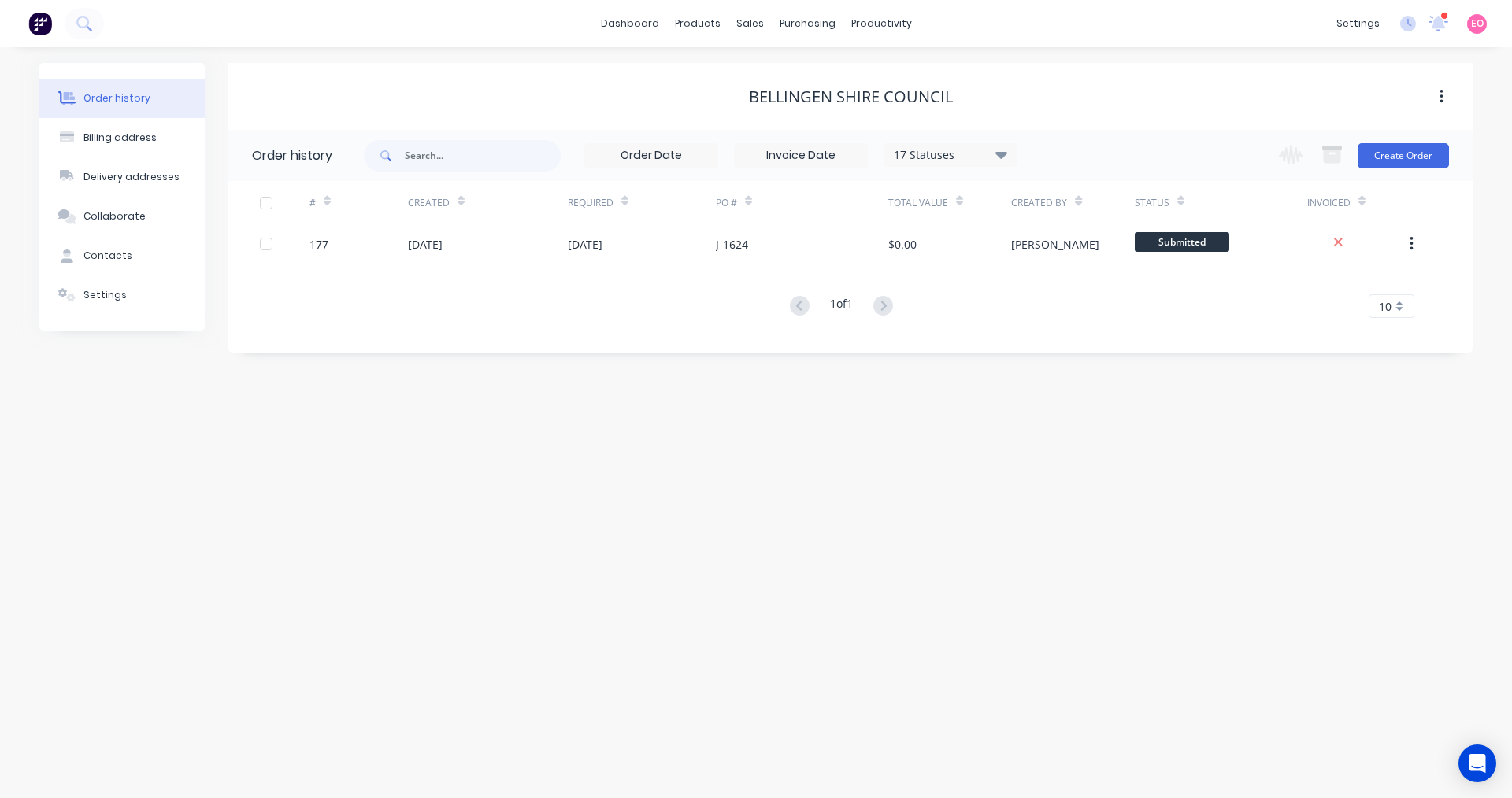
click at [378, 387] on div "Order history Billing address Delivery addresses Collaborate Contacts Settings …" at bounding box center [756, 423] width 1512 height 751
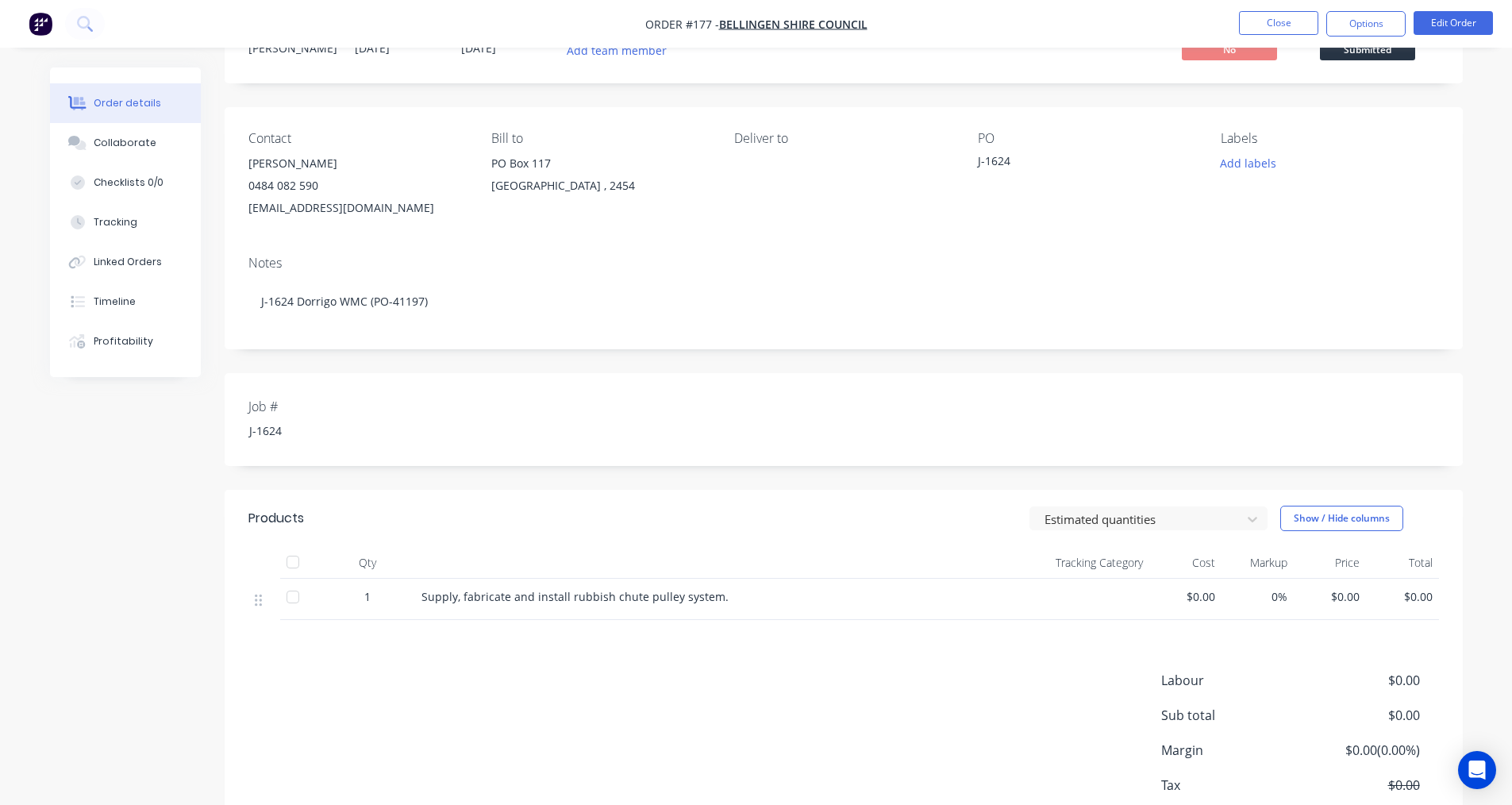
scroll to position [166, 0]
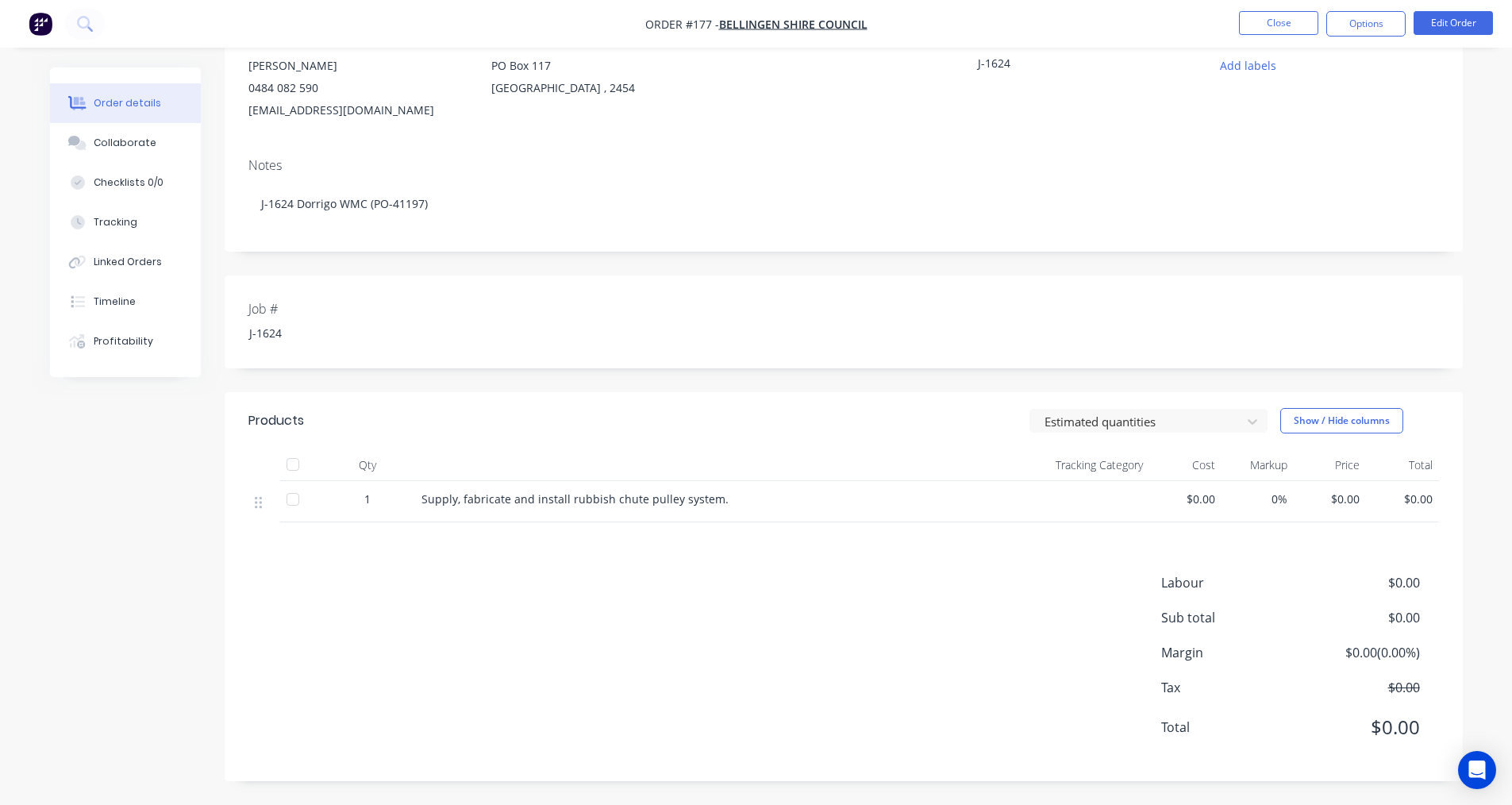
drag, startPoint x: 439, startPoint y: 601, endPoint x: 522, endPoint y: 605, distance: 83.1
click at [439, 601] on div "Labour $0.00 Sub total $0.00 Margin $0.00 ( 0.00 %) Tax $0.00 Total $0.00" at bounding box center [844, 666] width 1191 height 185
click at [1290, 19] on button "Close" at bounding box center [1278, 23] width 79 height 24
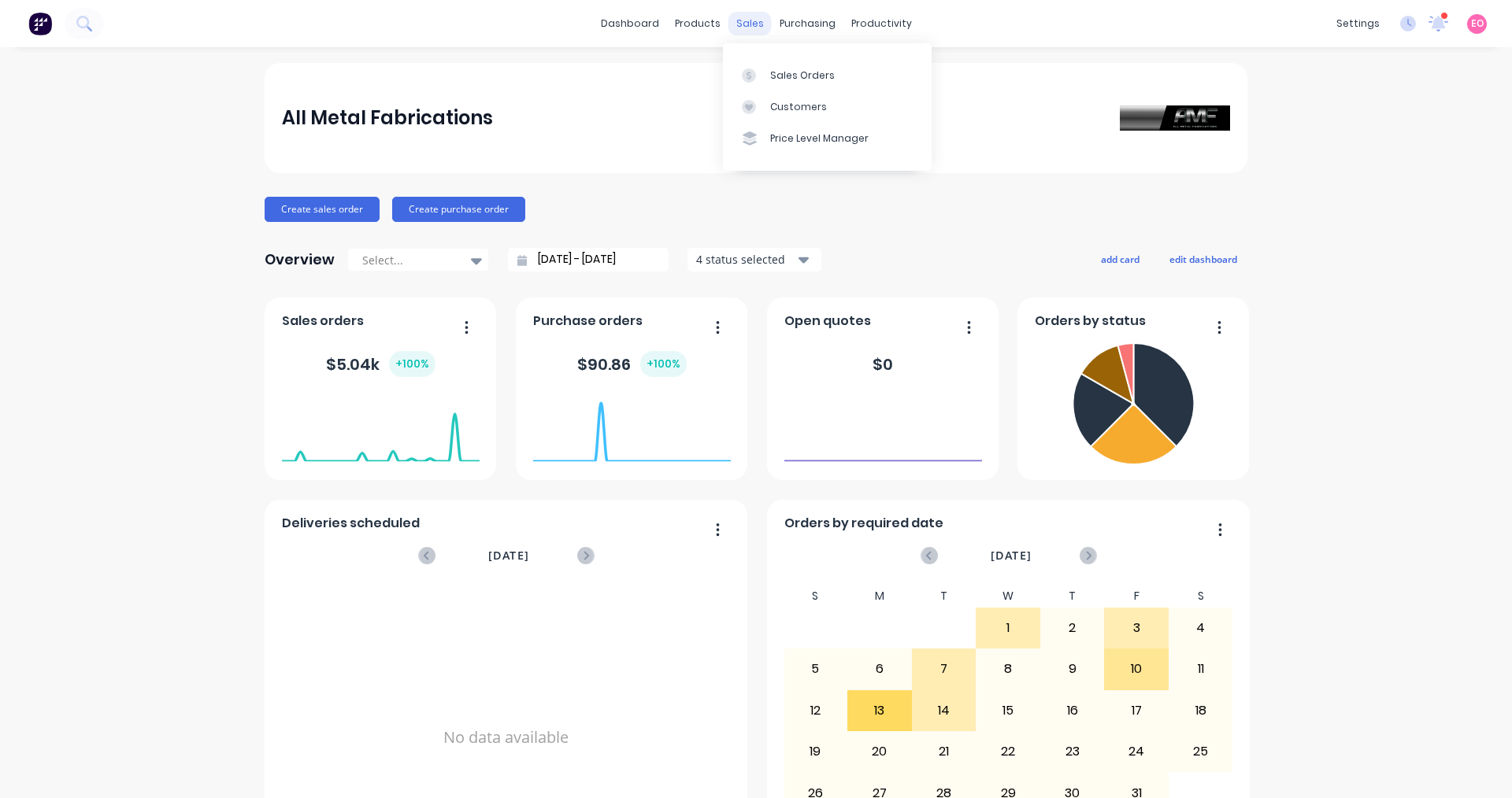
click at [731, 26] on div "sales" at bounding box center [750, 23] width 43 height 23
click at [731, 84] on link "Sales Orders" at bounding box center [828, 75] width 208 height 31
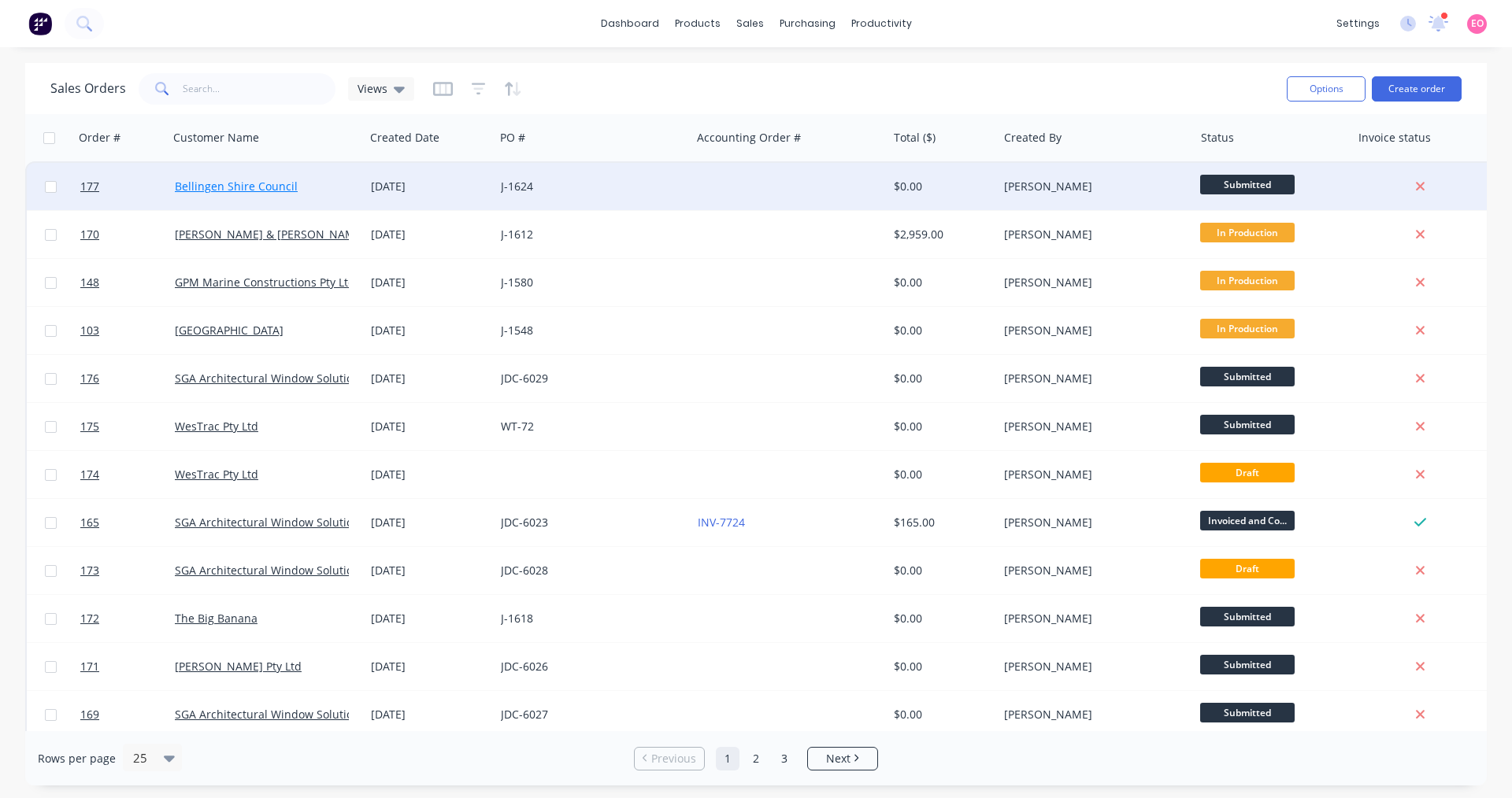
click at [270, 181] on link "Bellingen Shire Council" at bounding box center [237, 186] width 123 height 15
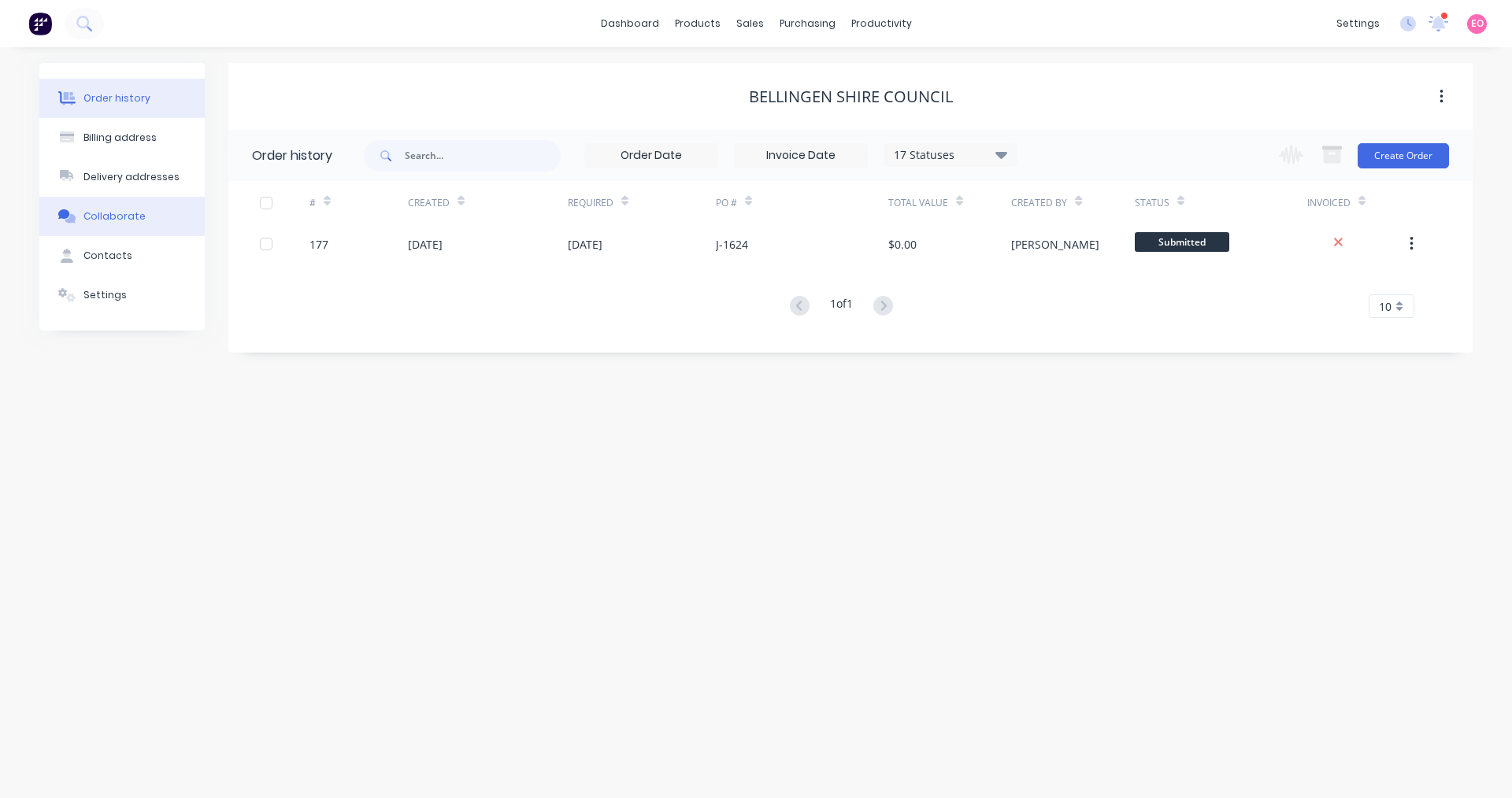
click at [135, 209] on div "Collaborate" at bounding box center [115, 216] width 62 height 15
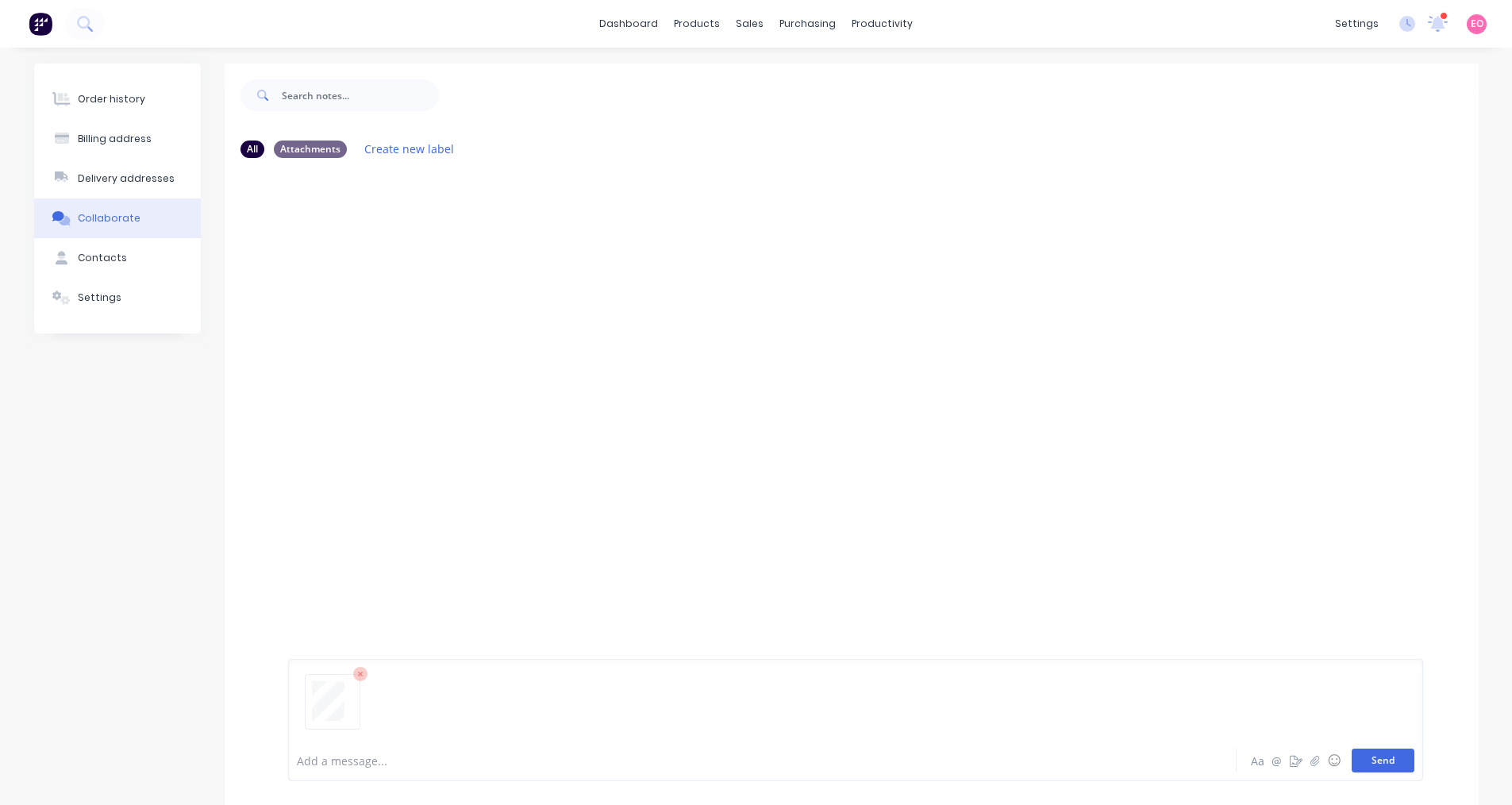
click at [737, 755] on button "Send" at bounding box center [1383, 761] width 63 height 24
click at [117, 106] on div "Order history" at bounding box center [111, 99] width 68 height 15
